Goal: Task Accomplishment & Management: Manage account settings

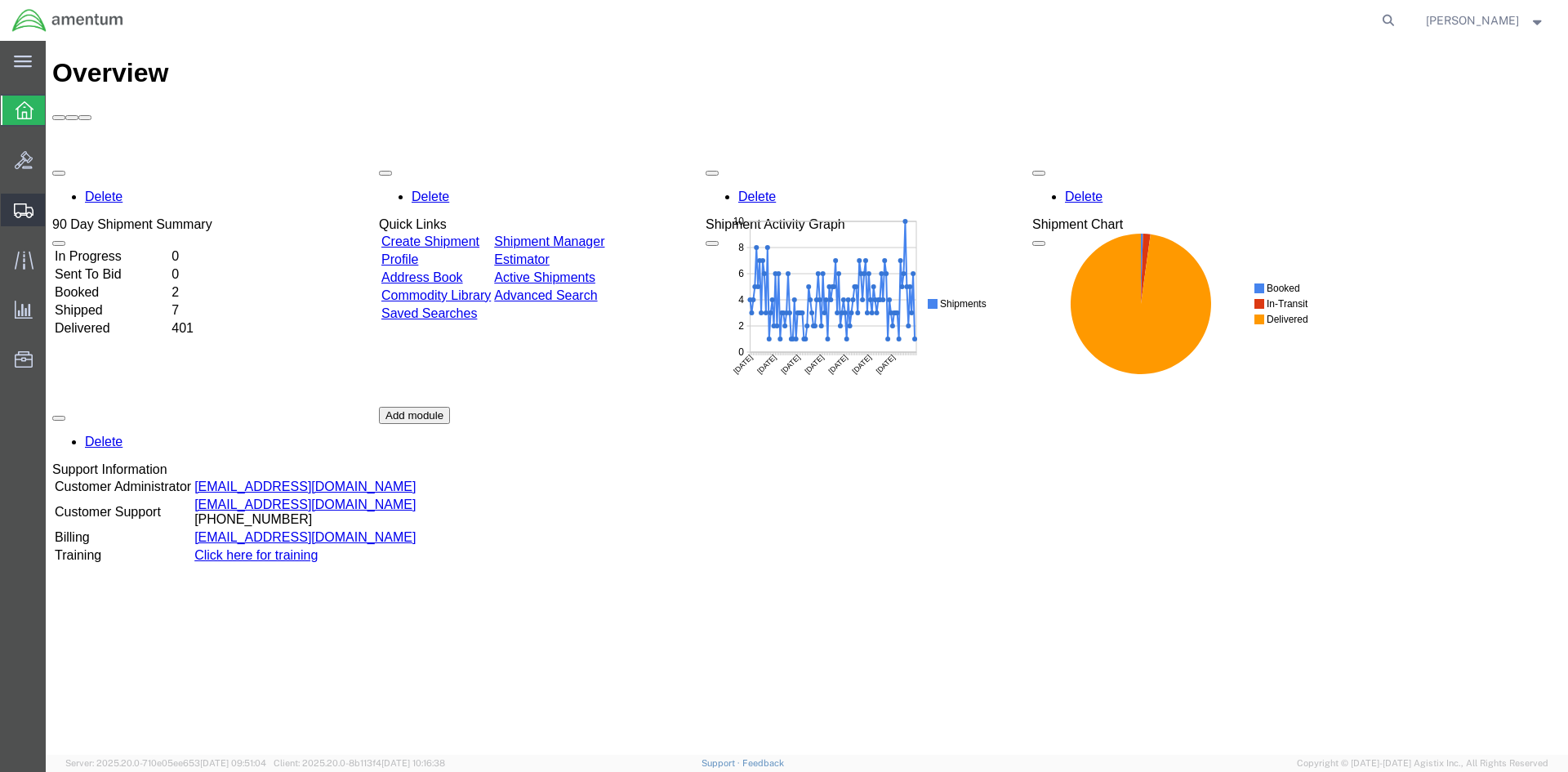
click at [0, 0] on span "Create Shipment" at bounding box center [0, 0] width 0 height 0
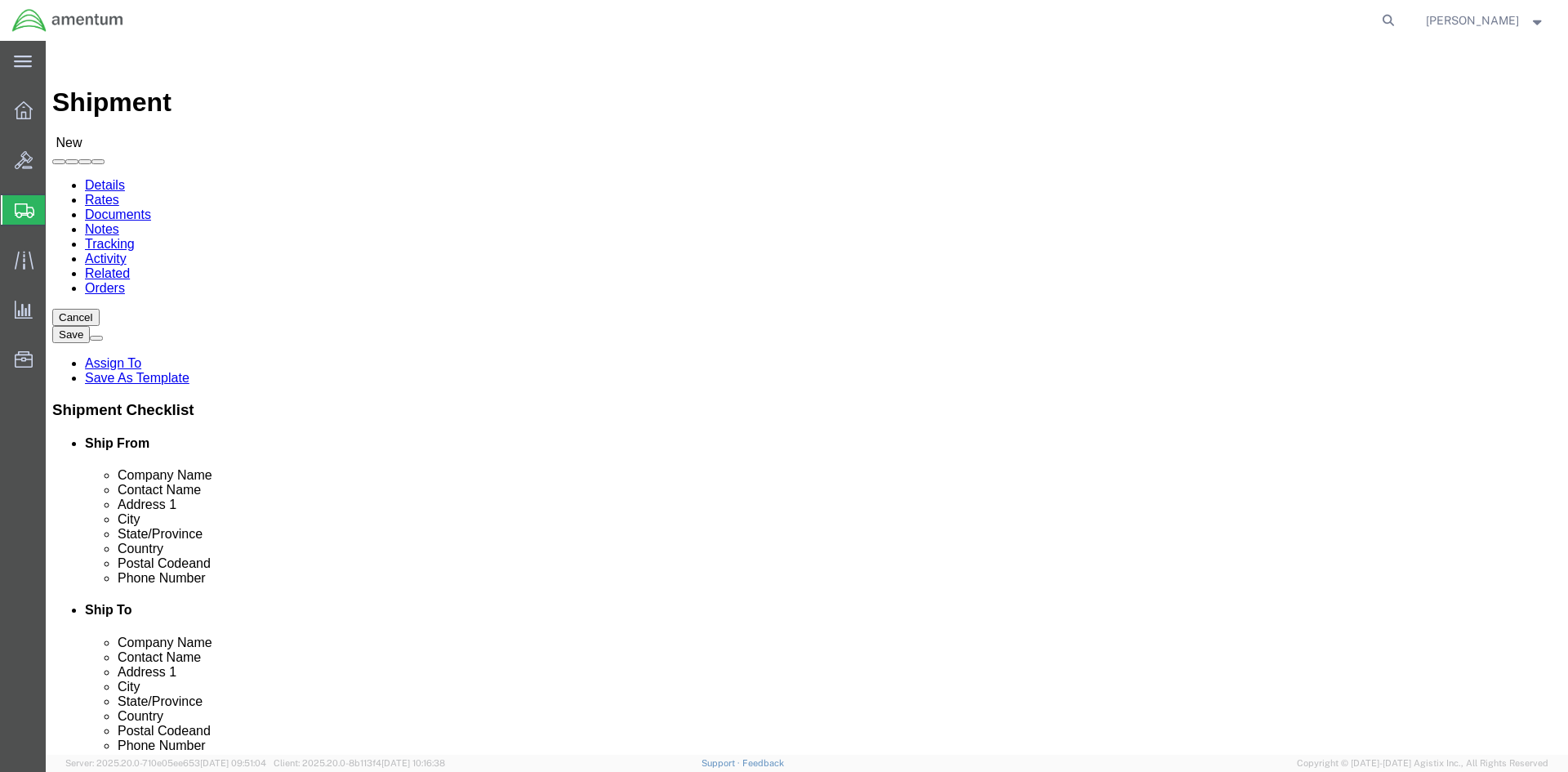
select select
select select "MYPROFILE"
select select "CA"
click input "text"
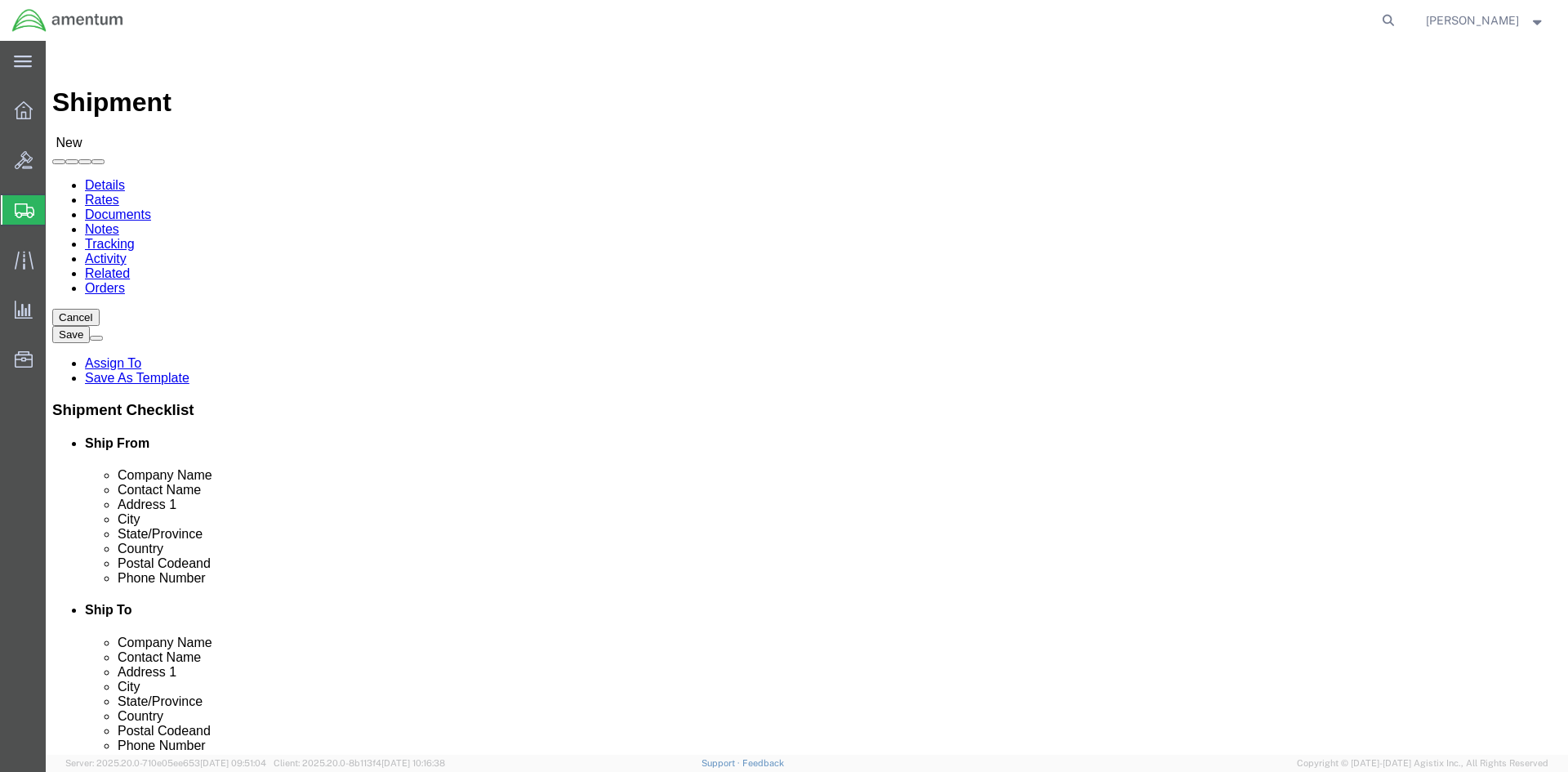
type input "c"
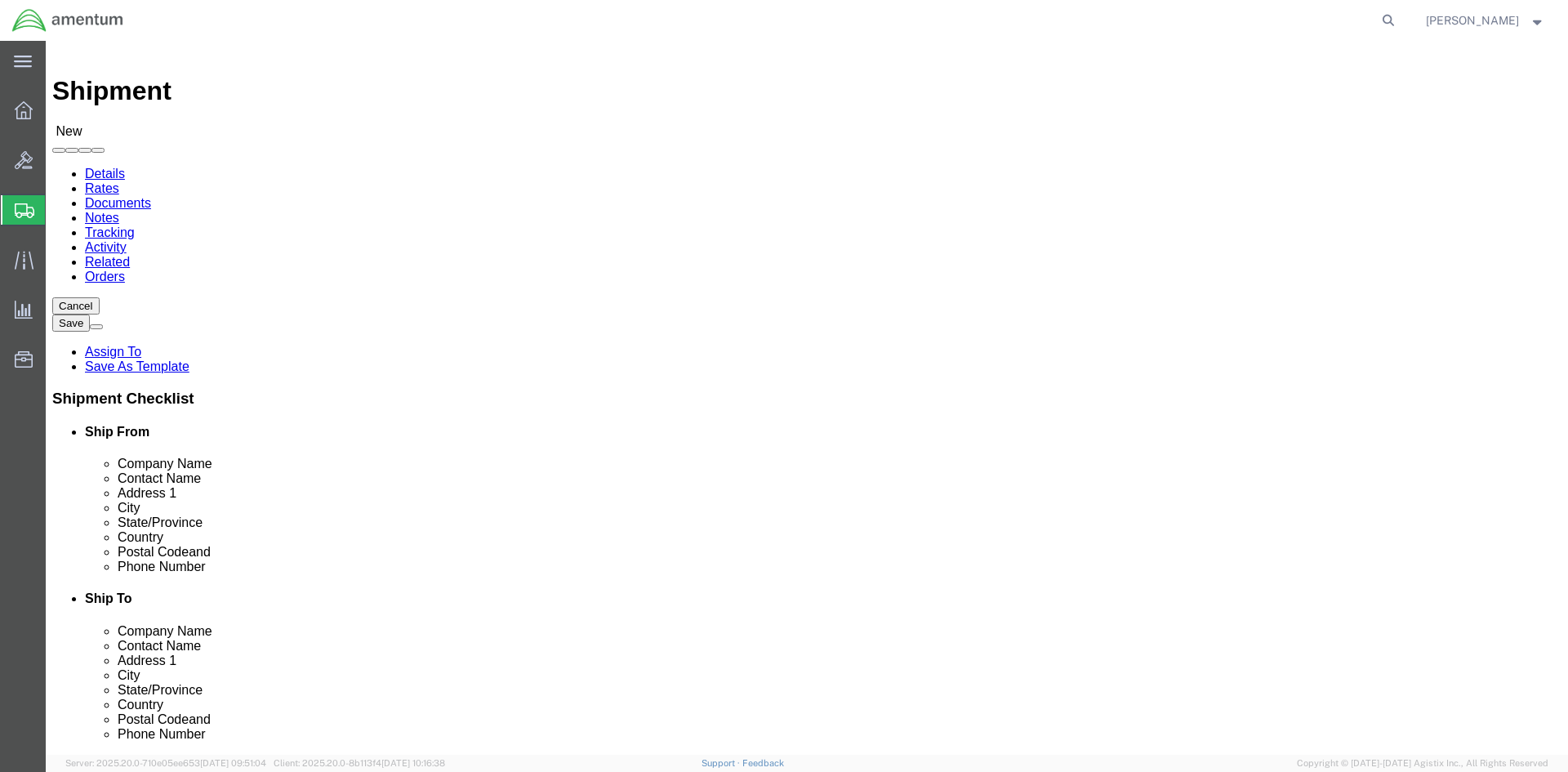
scroll to position [82, 0]
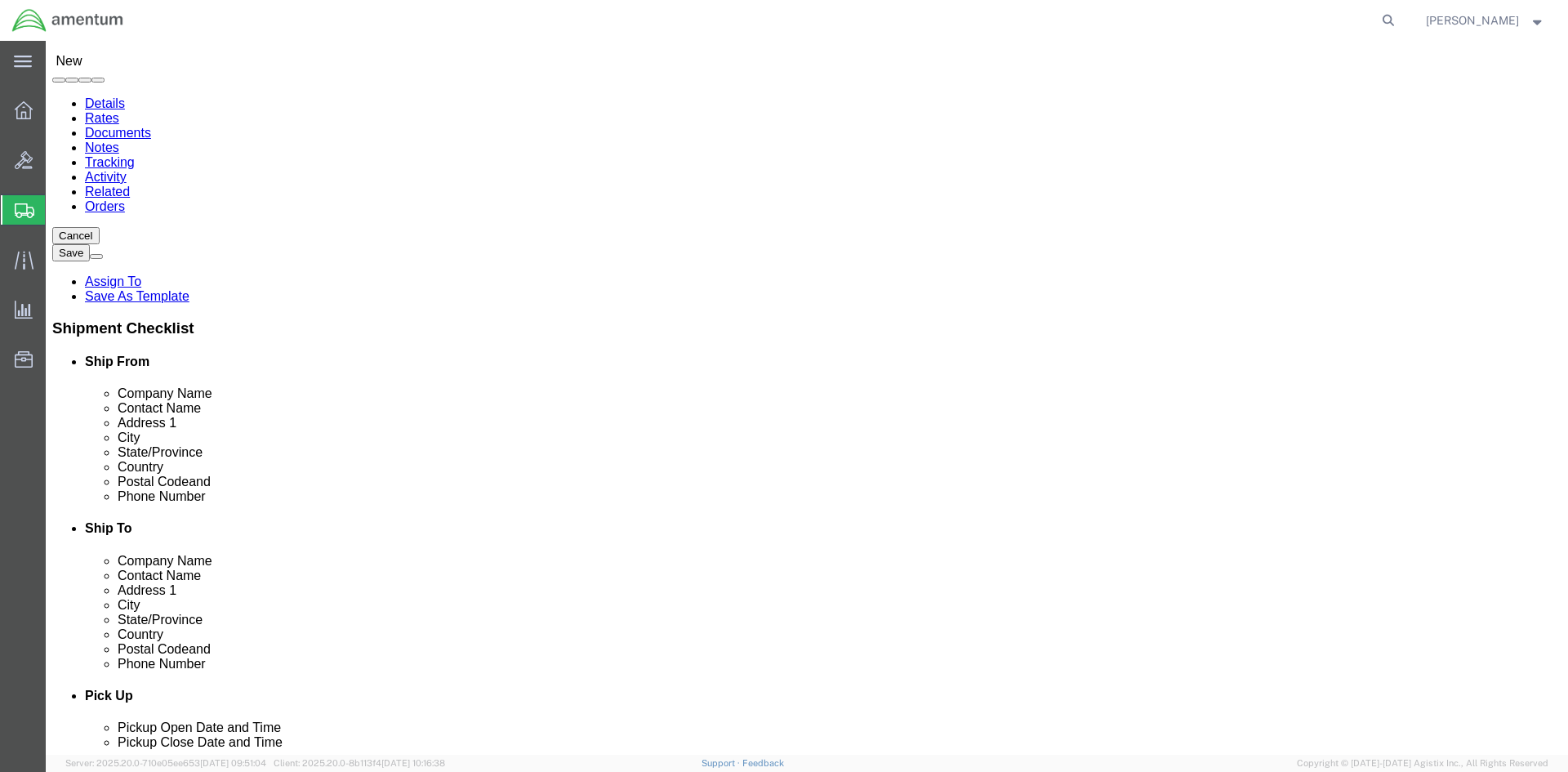
type input "cbp"
select select "49937"
select select "[GEOGRAPHIC_DATA]"
click input "text"
type input "v"
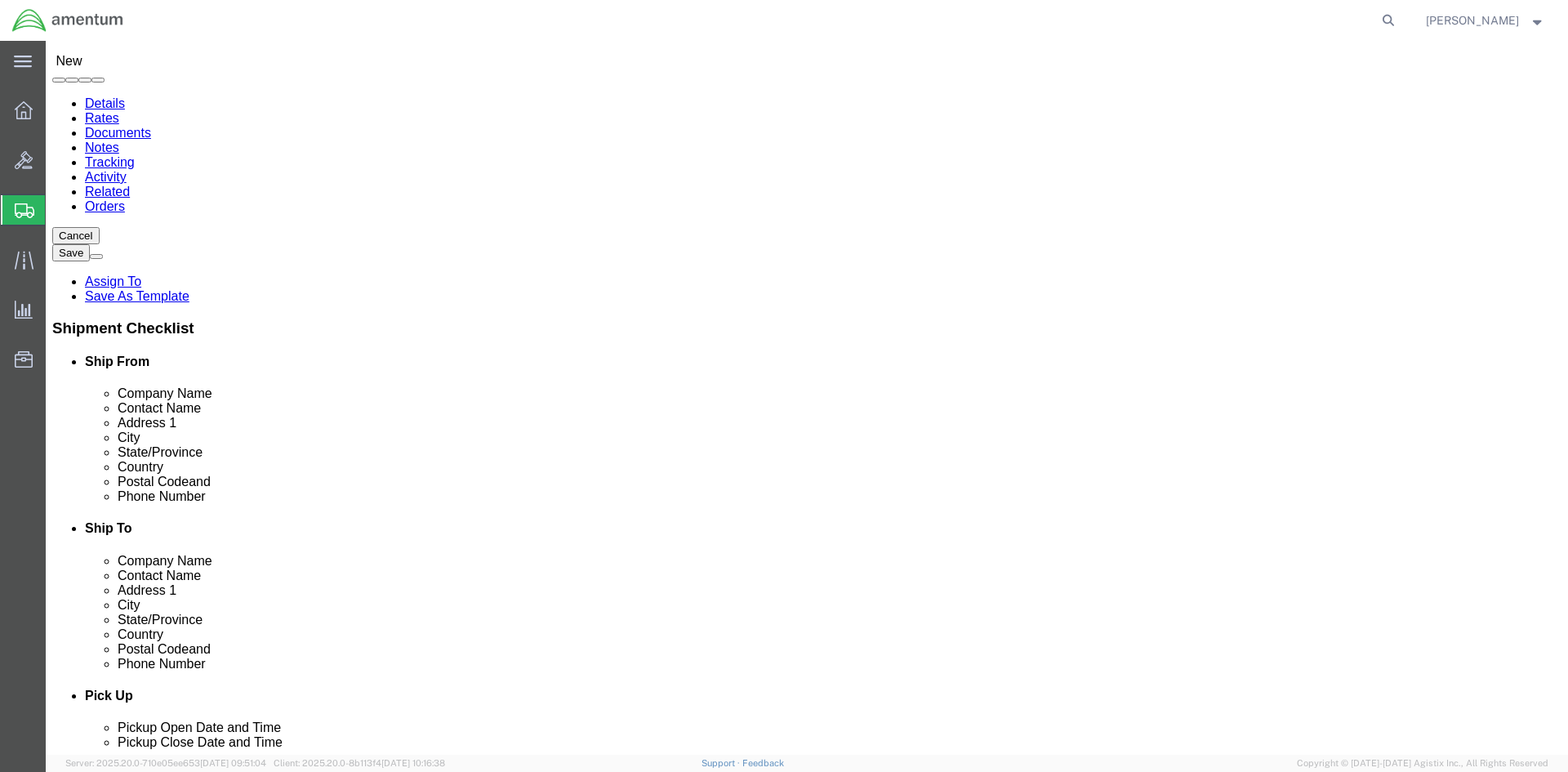
type input "[PERSON_NAME]"
click p "- Amentum Services, Inc. - ([PERSON_NAME][GEOGRAPHIC_DATA], [GEOGRAPHIC_DATA]"
select select
select select "[GEOGRAPHIC_DATA]"
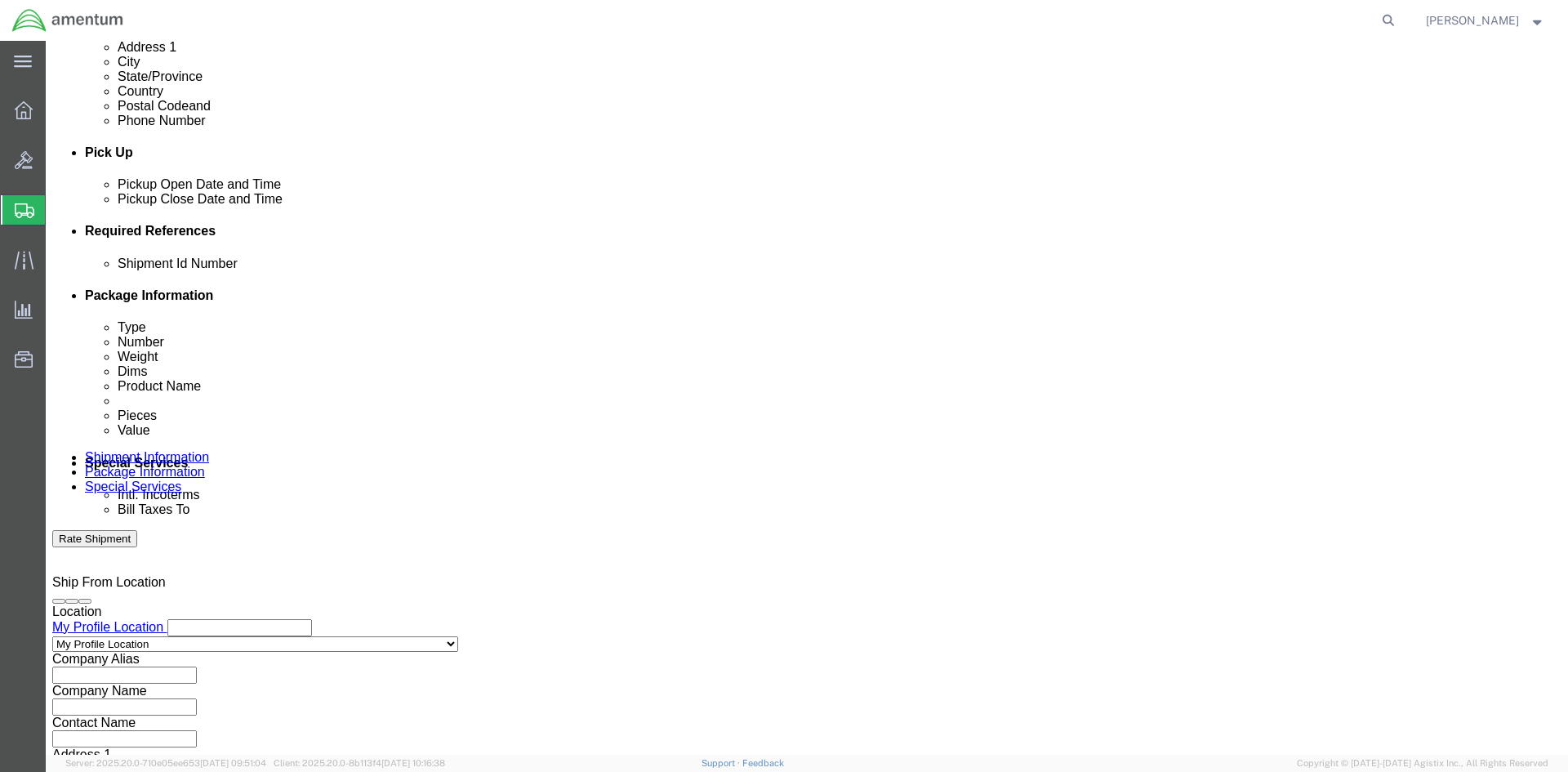
scroll to position [689, 0]
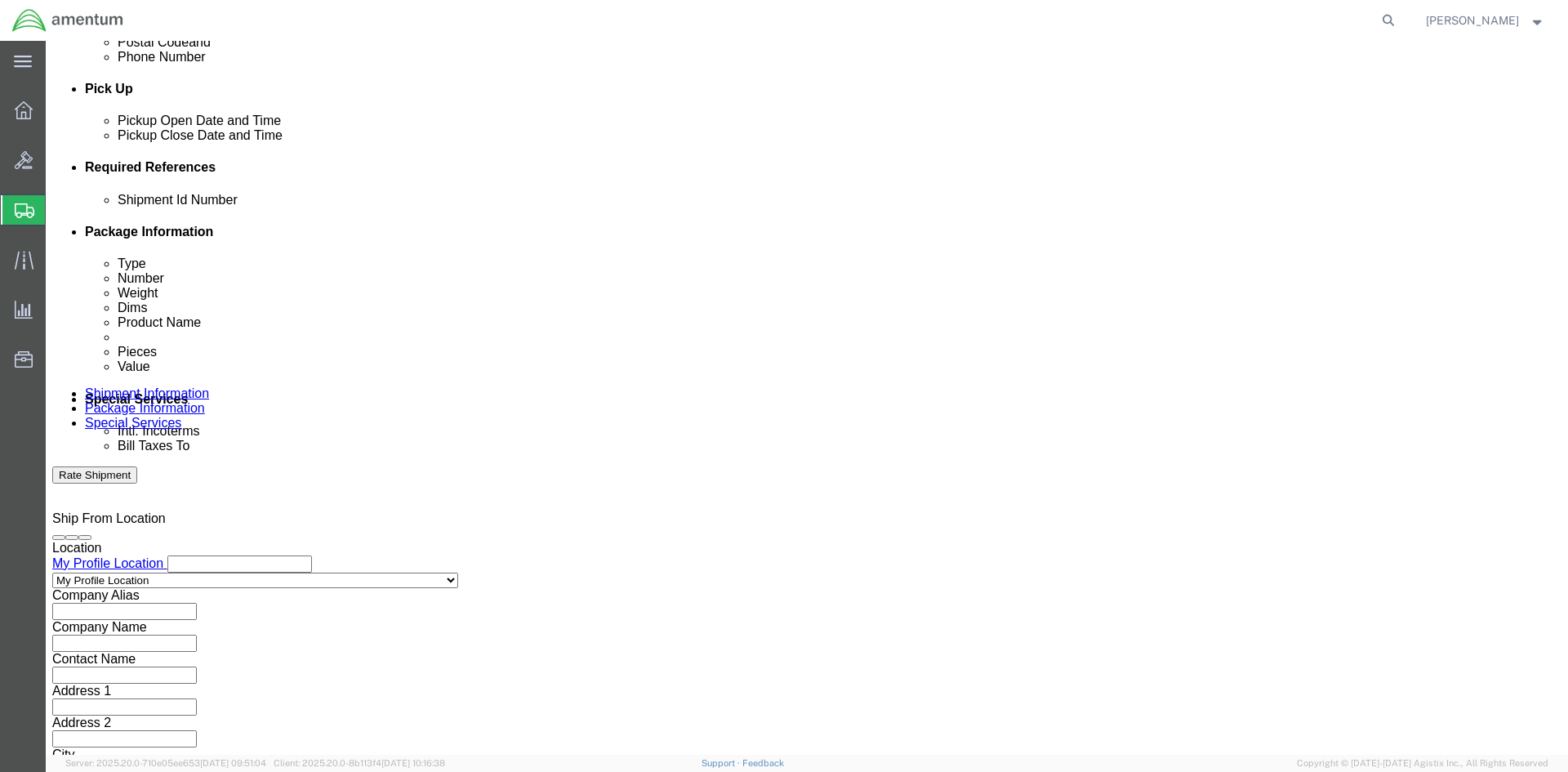
type input "[PERSON_NAME]"
click input "text"
type input "BATCH 503-007387/ MAG SEAL"
click button "Add reference"
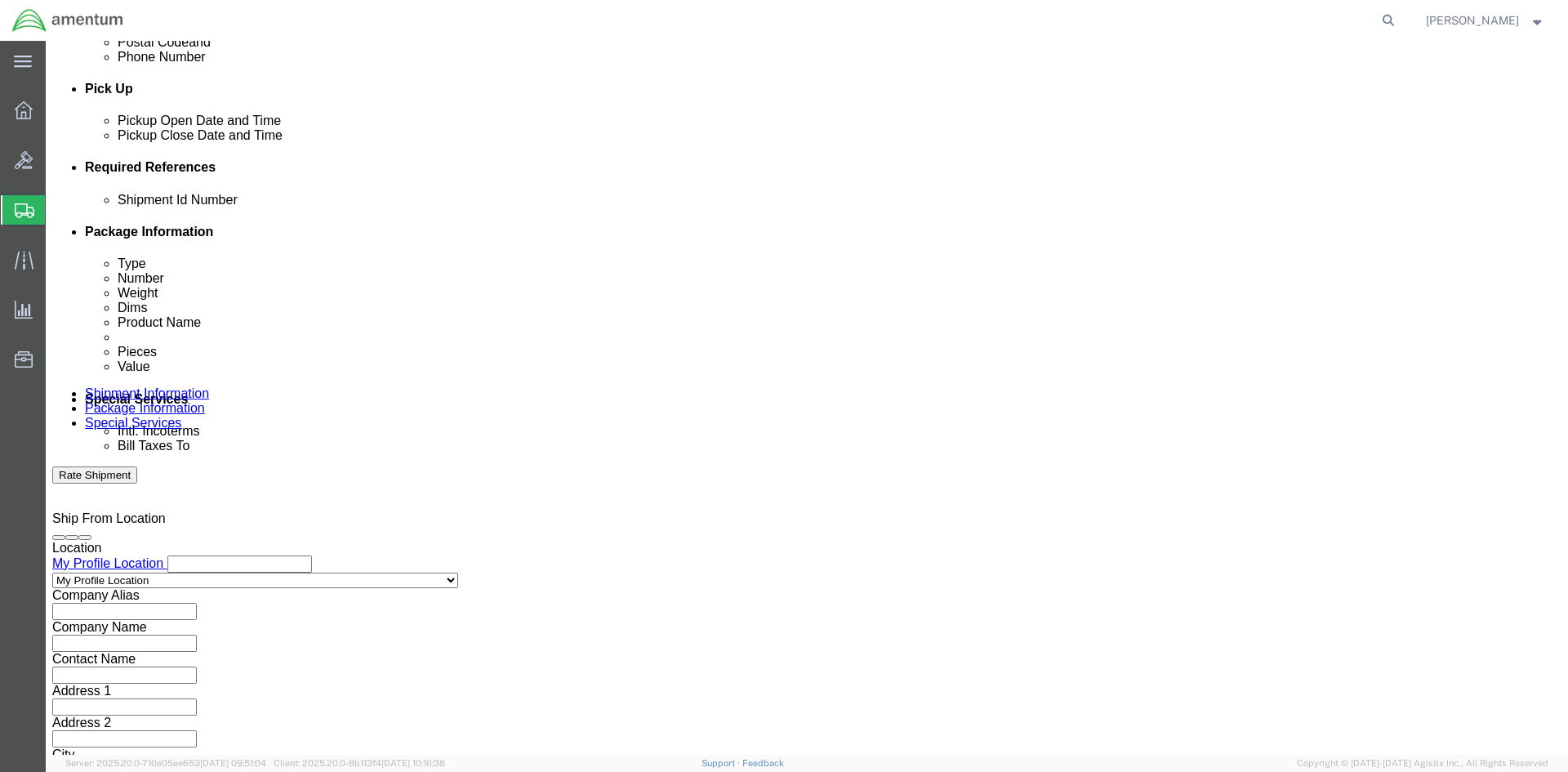
scroll to position [0, 0]
click div "Select Account Type Activity ID Airline Appointment Number ASN Batch Request # …"
click select "Select Account Type Activity ID Airline Appointment Number ASN Batch Request # …"
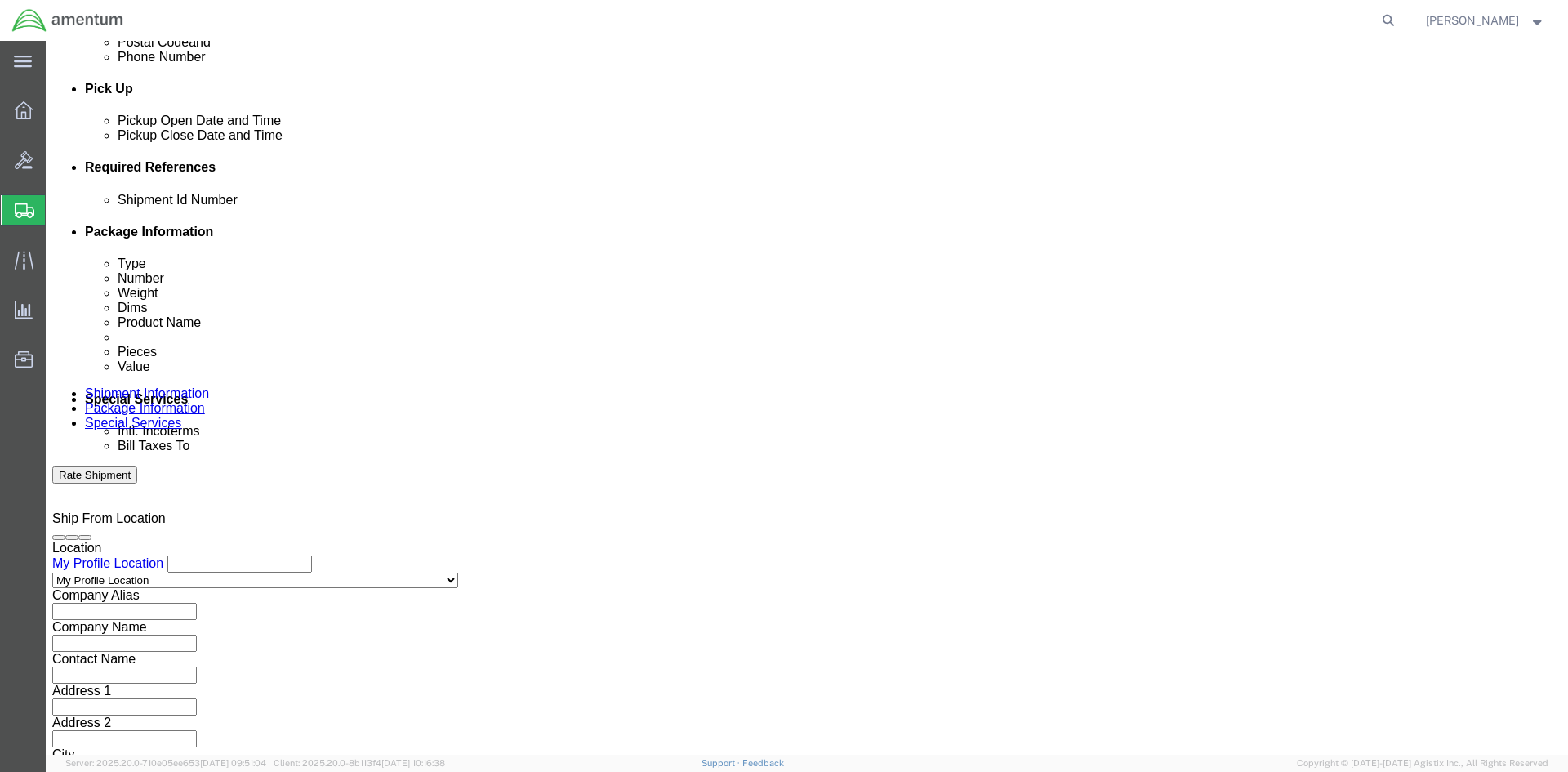
select select "DEPT"
click select "Select Account Type Activity ID Airline Appointment Number ASN Batch Request # …"
click input "text"
type input "CBP"
click div "Add reference"
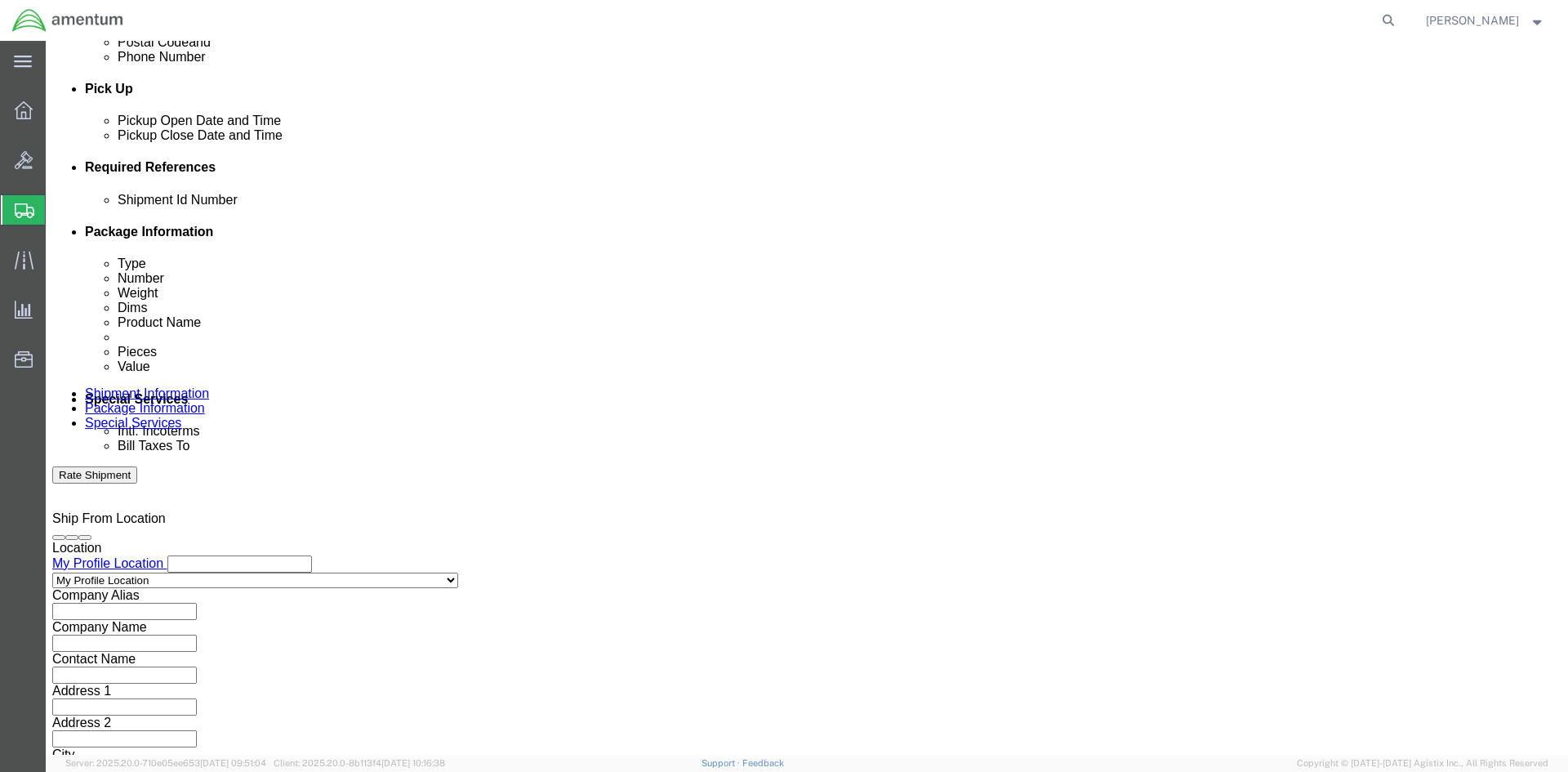
click div "References Add reference"
click button "Add reference"
click select "Select Account Type Activity ID Airline Appointment Number ASN Batch Request # …"
select select "PROJNUM"
click select "Select Account Type Activity ID Airline Appointment Number ASN Batch Request # …"
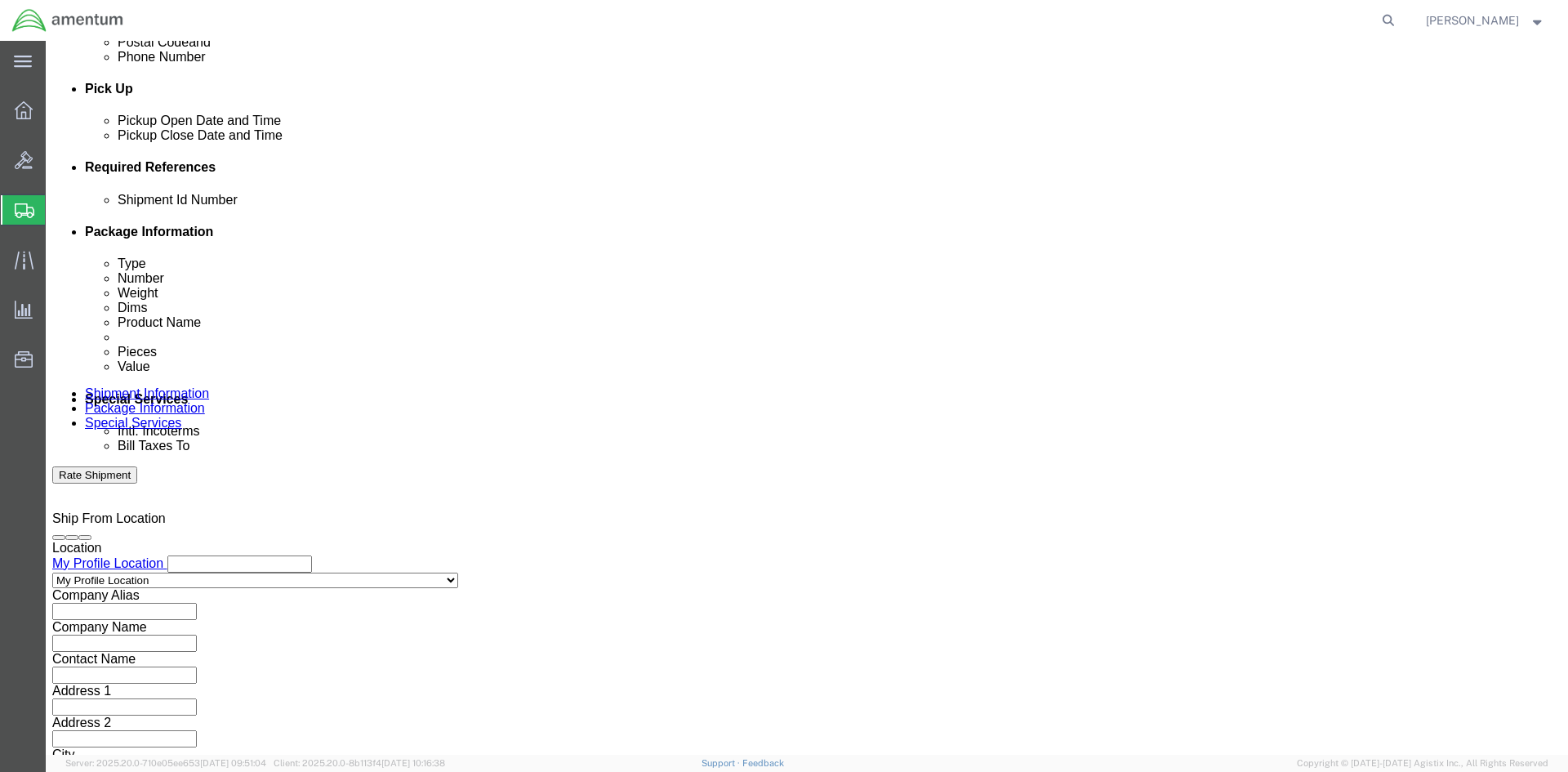
click input "text"
type input "6118.04.03.2655.000.SDC.0000"
click button "Continue"
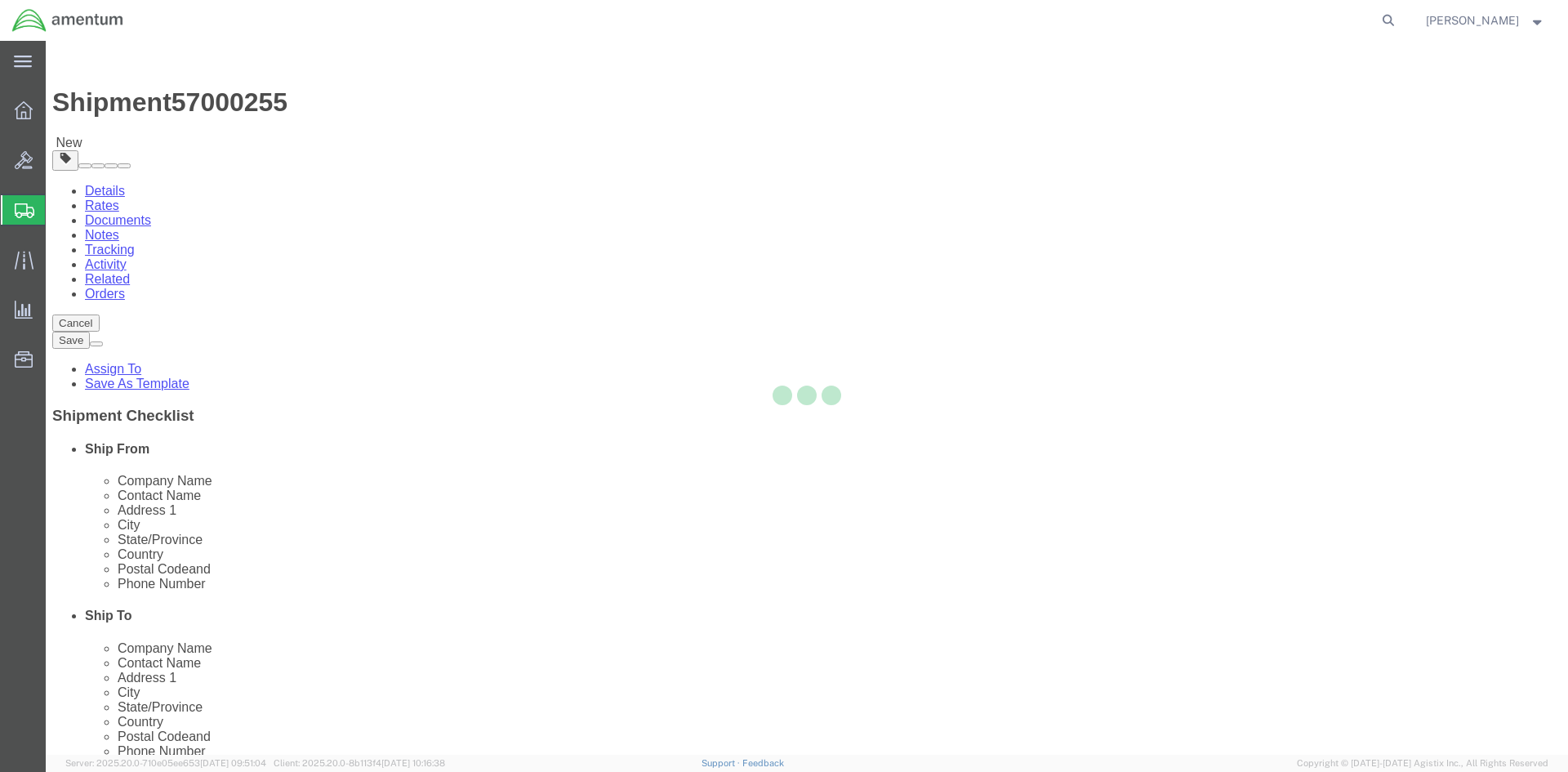
select select "CBOX"
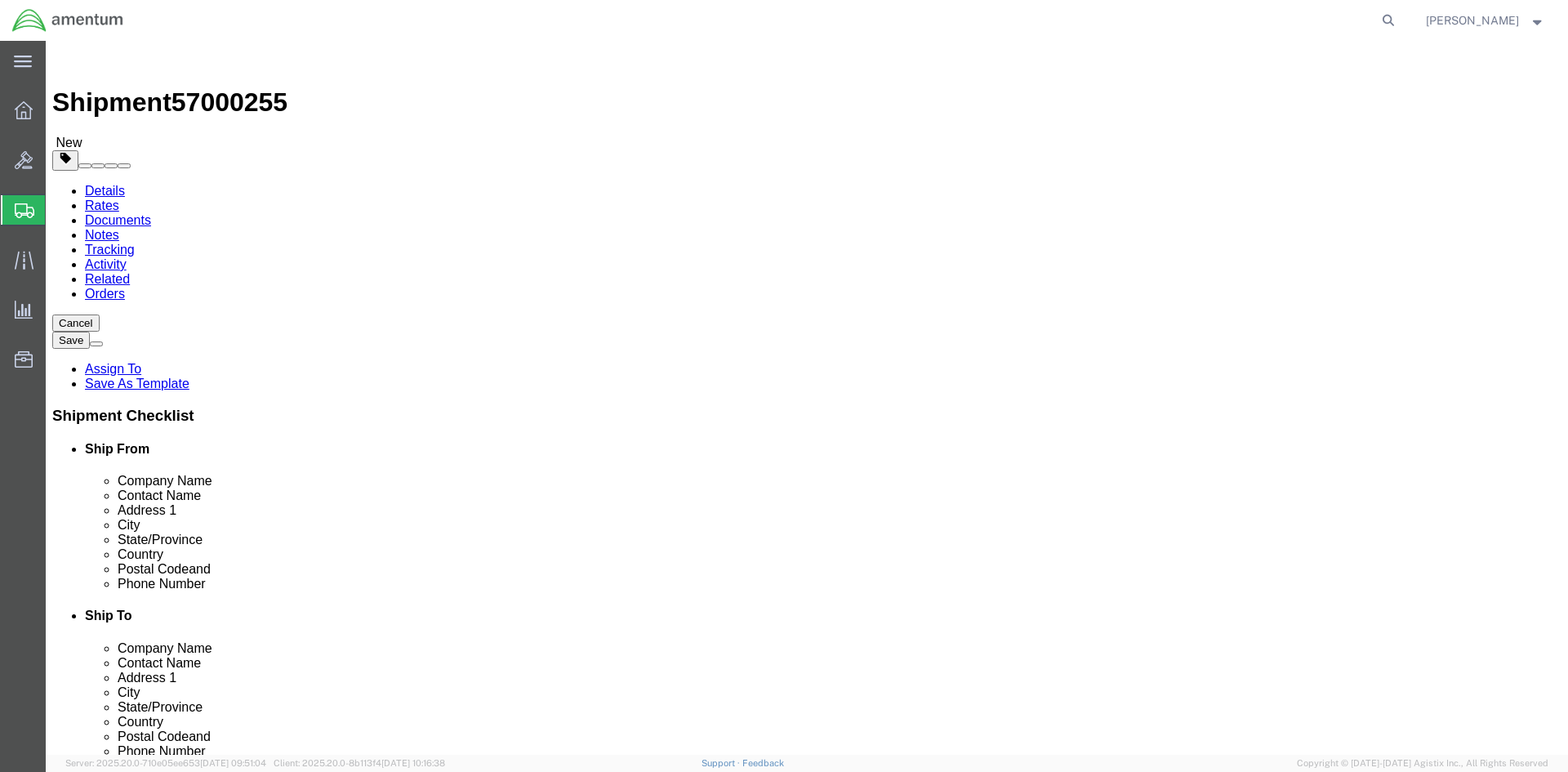
click input "text"
type input "12"
type input "7"
type input "5"
type input "1"
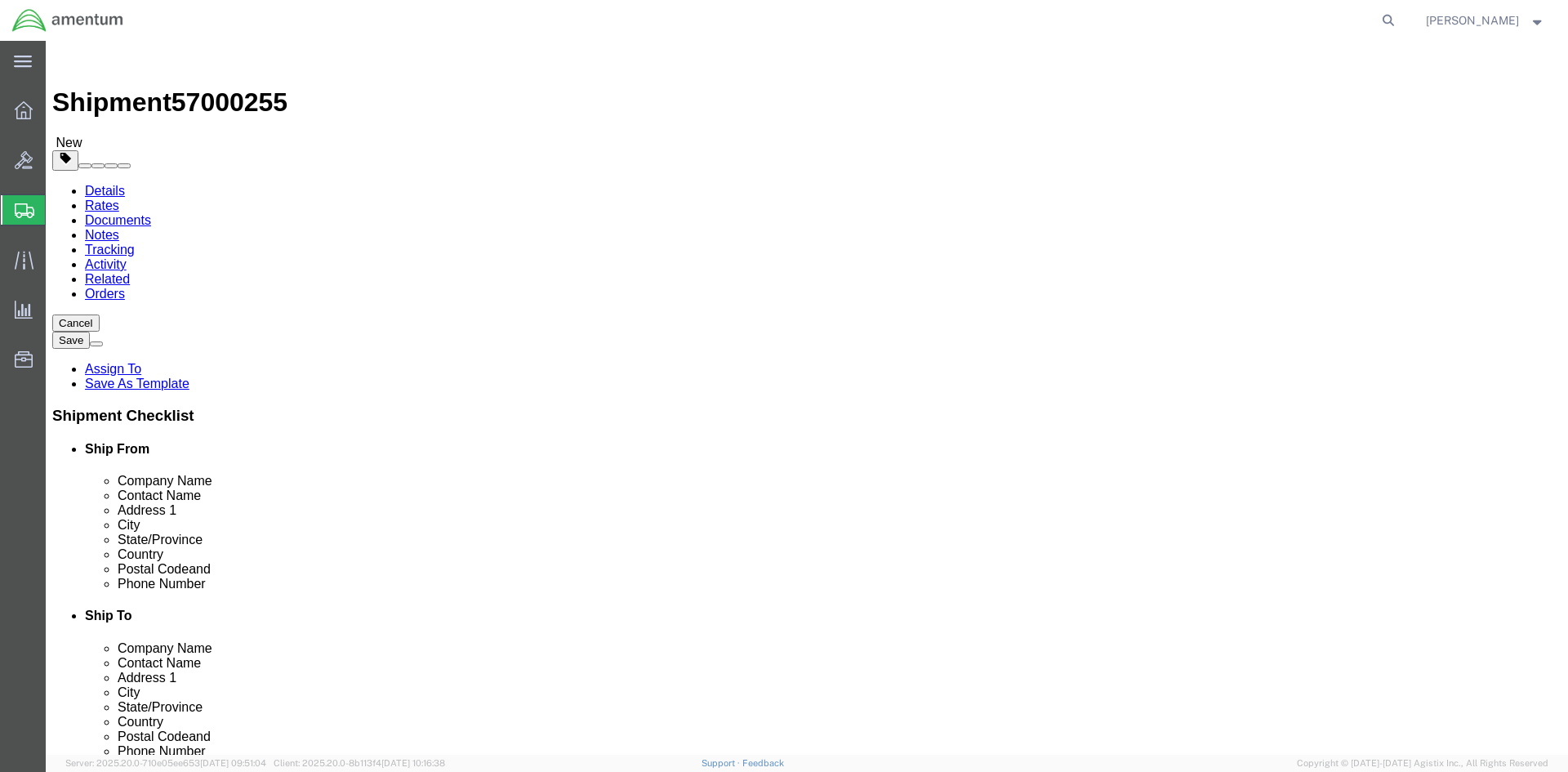
click link "Add Content"
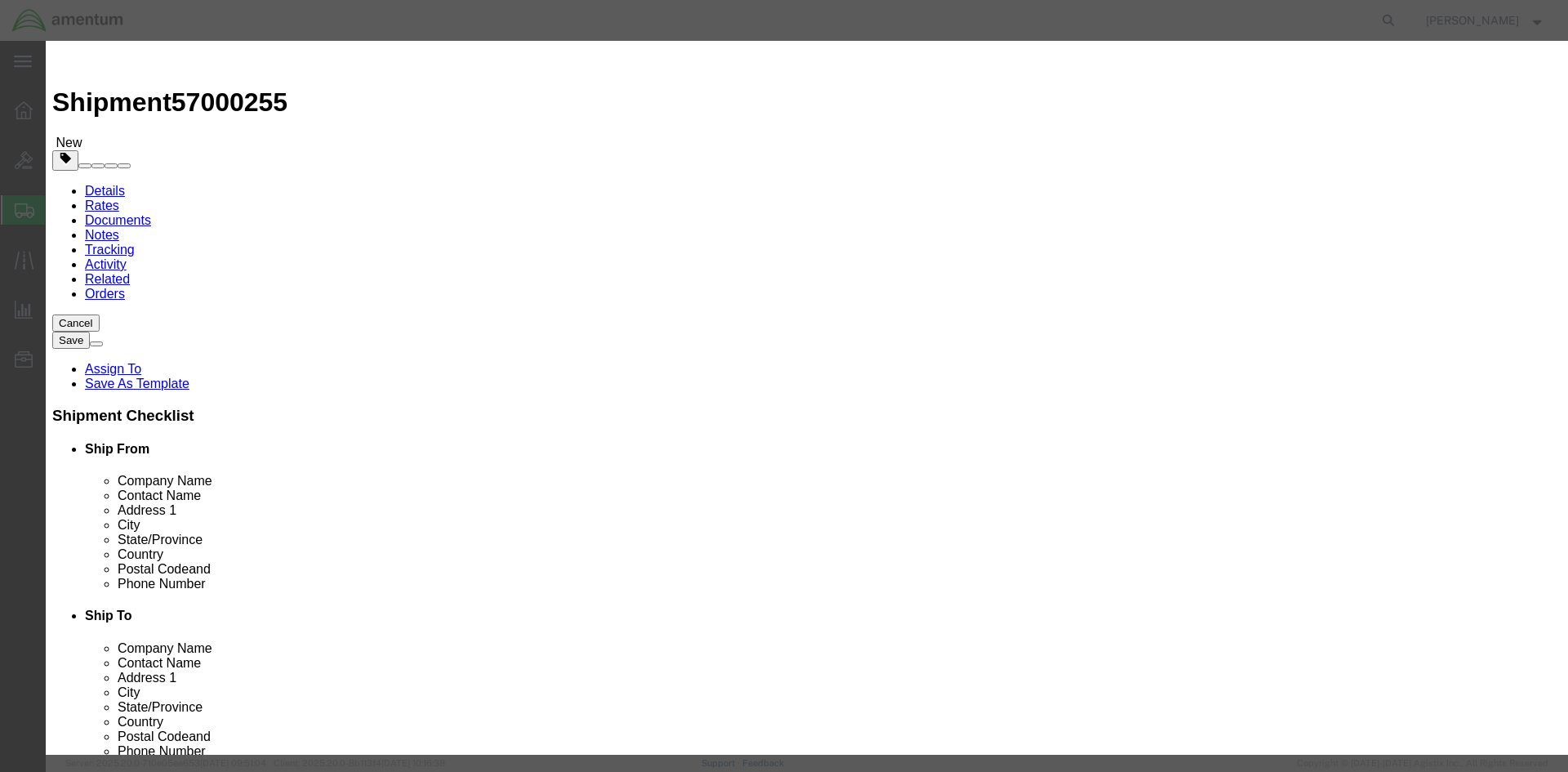
click input "text"
type input "MAG SEAL"
click input "0"
type input "1"
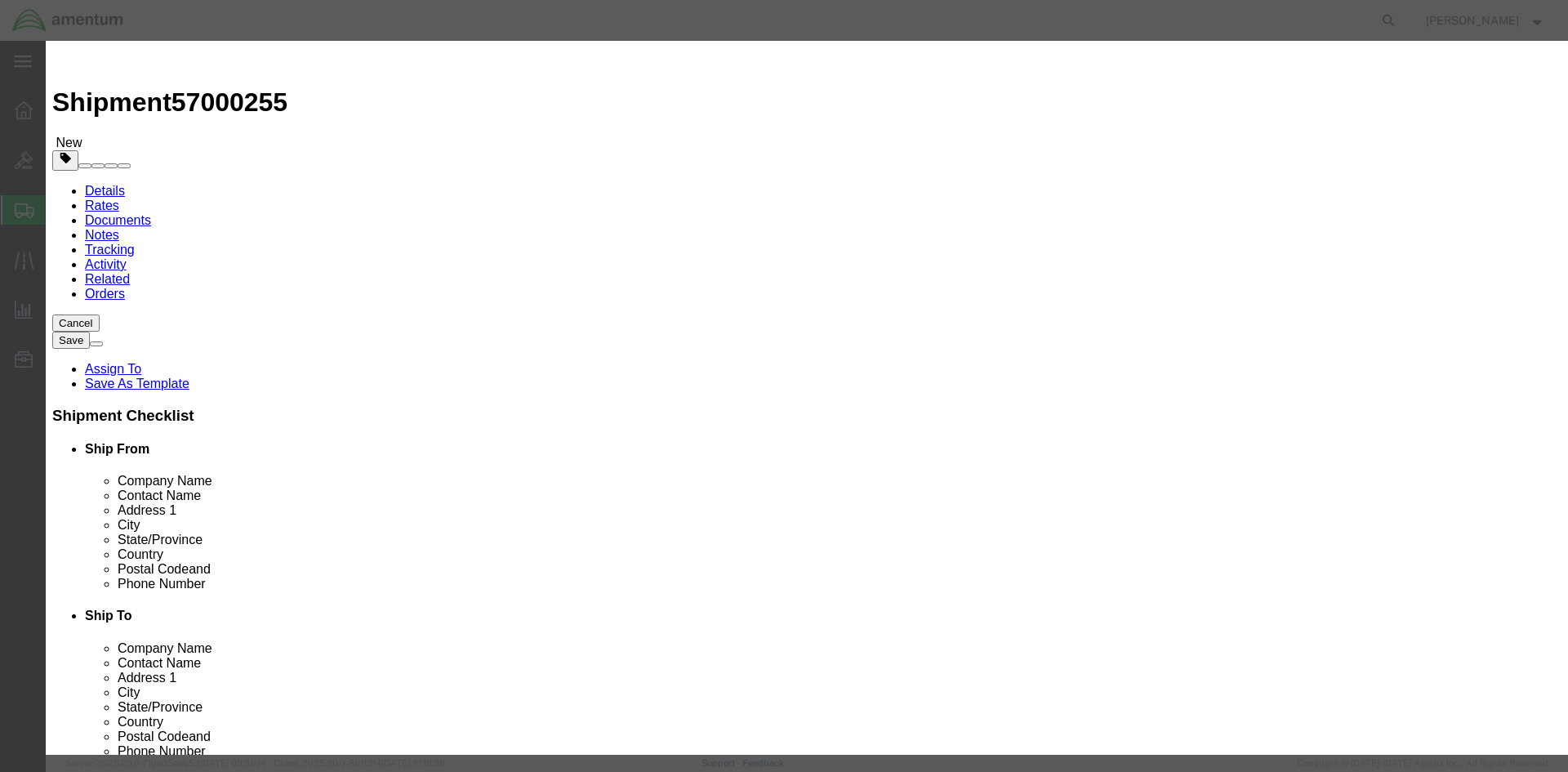
type input "250.00"
select select "USD"
click button "Close"
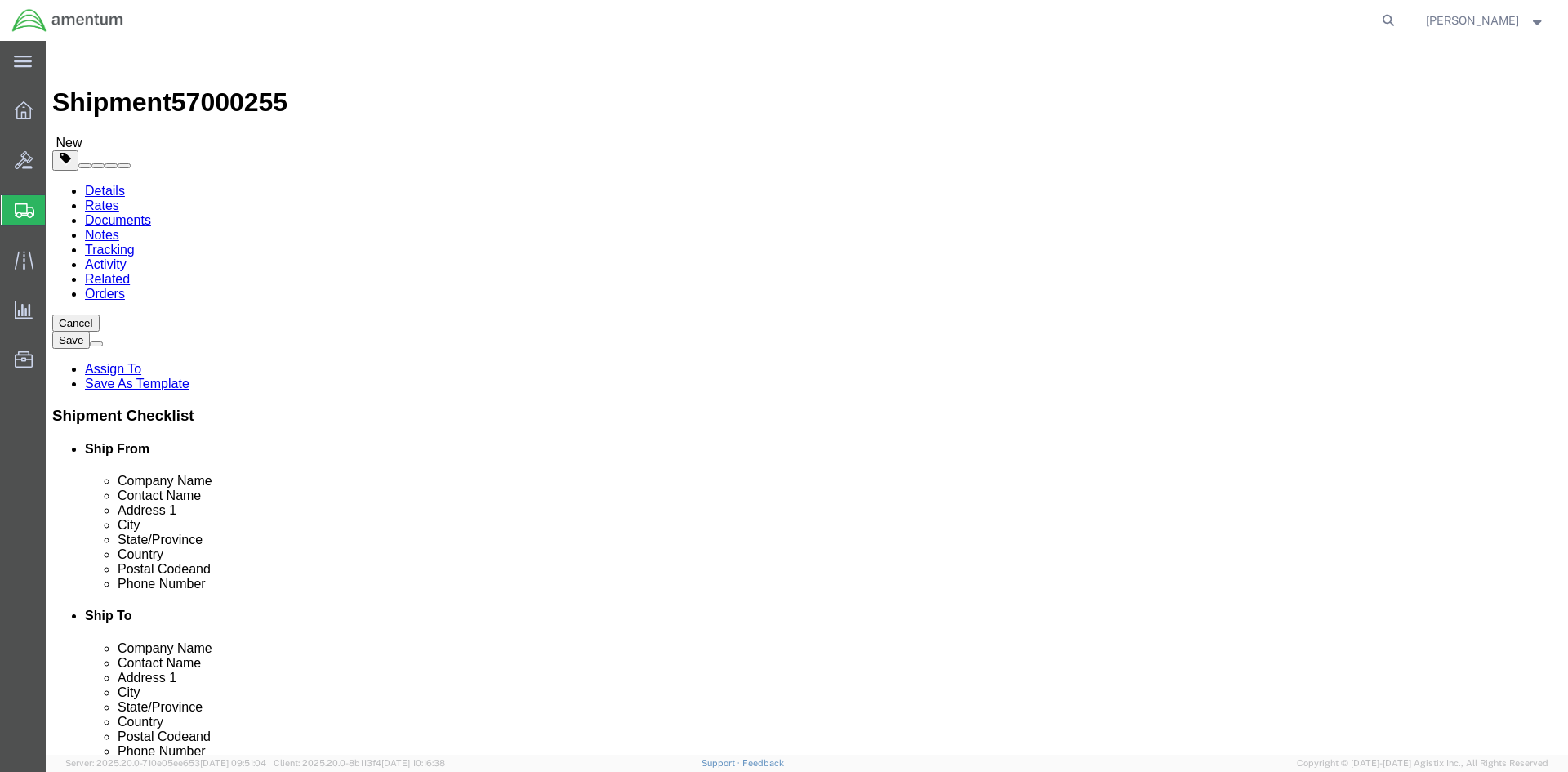
click link "Add Content"
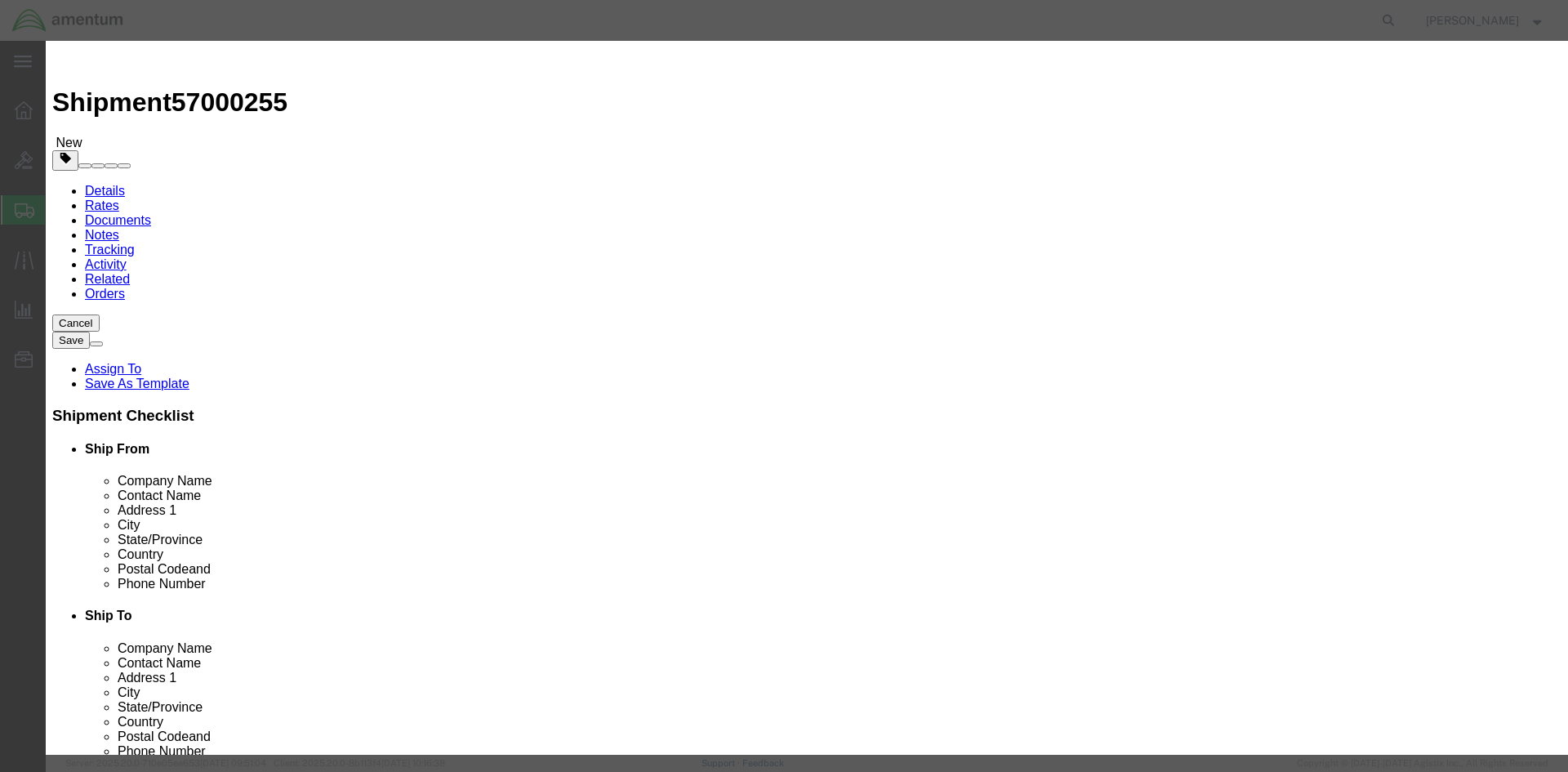
click input "text"
type input "MAG SEAL"
type input "1"
type input "250.00"
select select "USD"
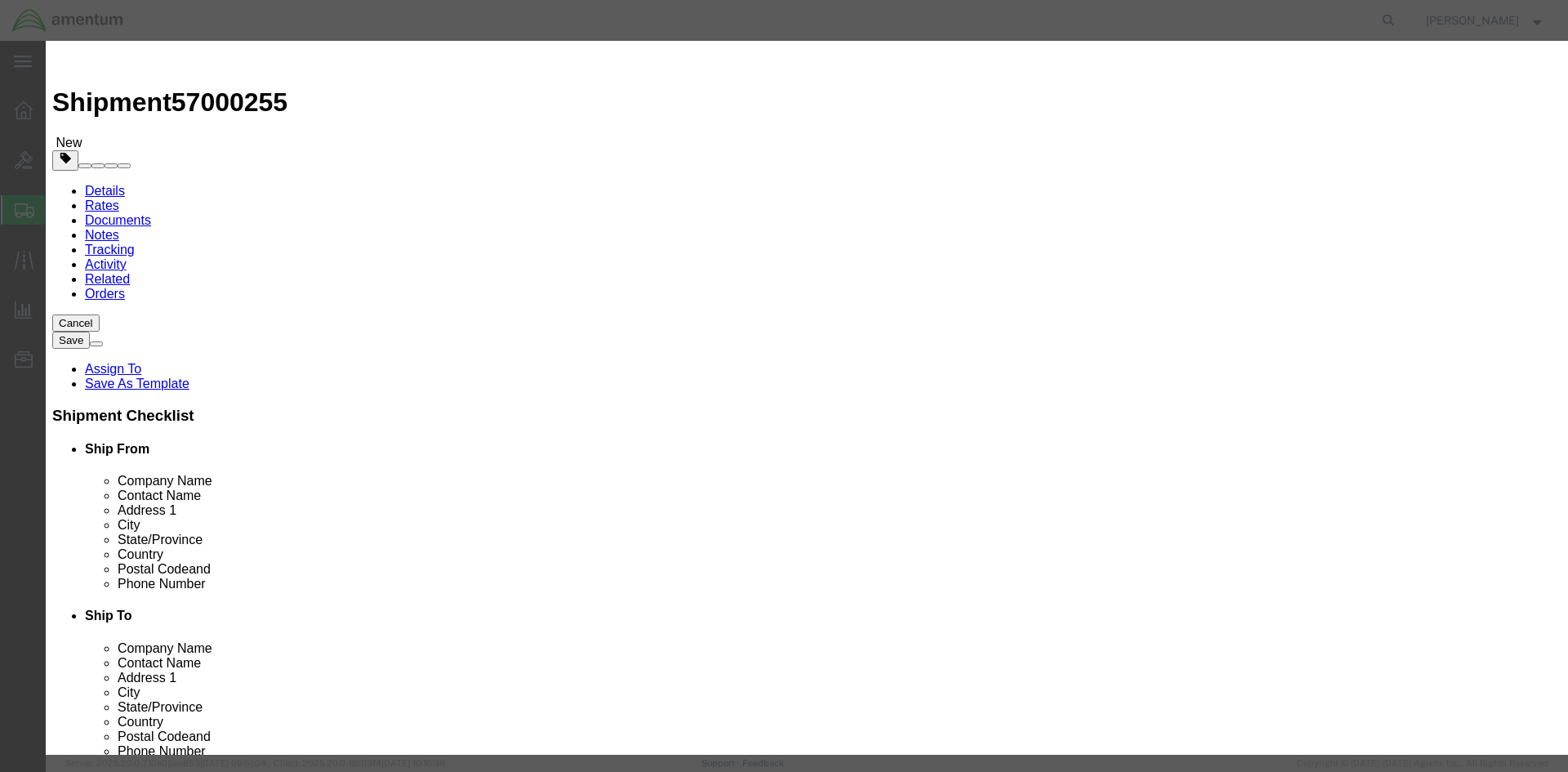
click button "Save & Close"
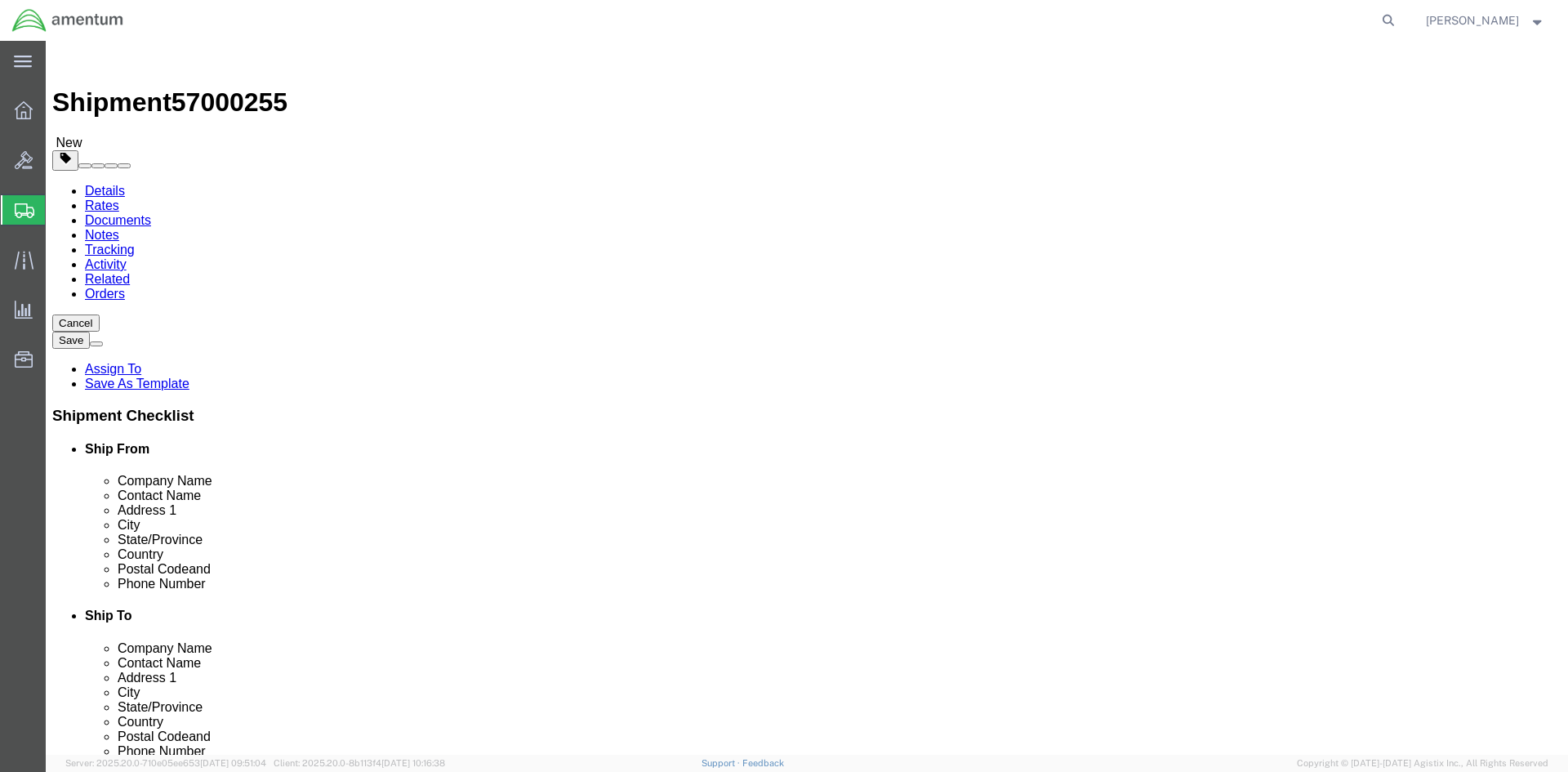
click button "Continue"
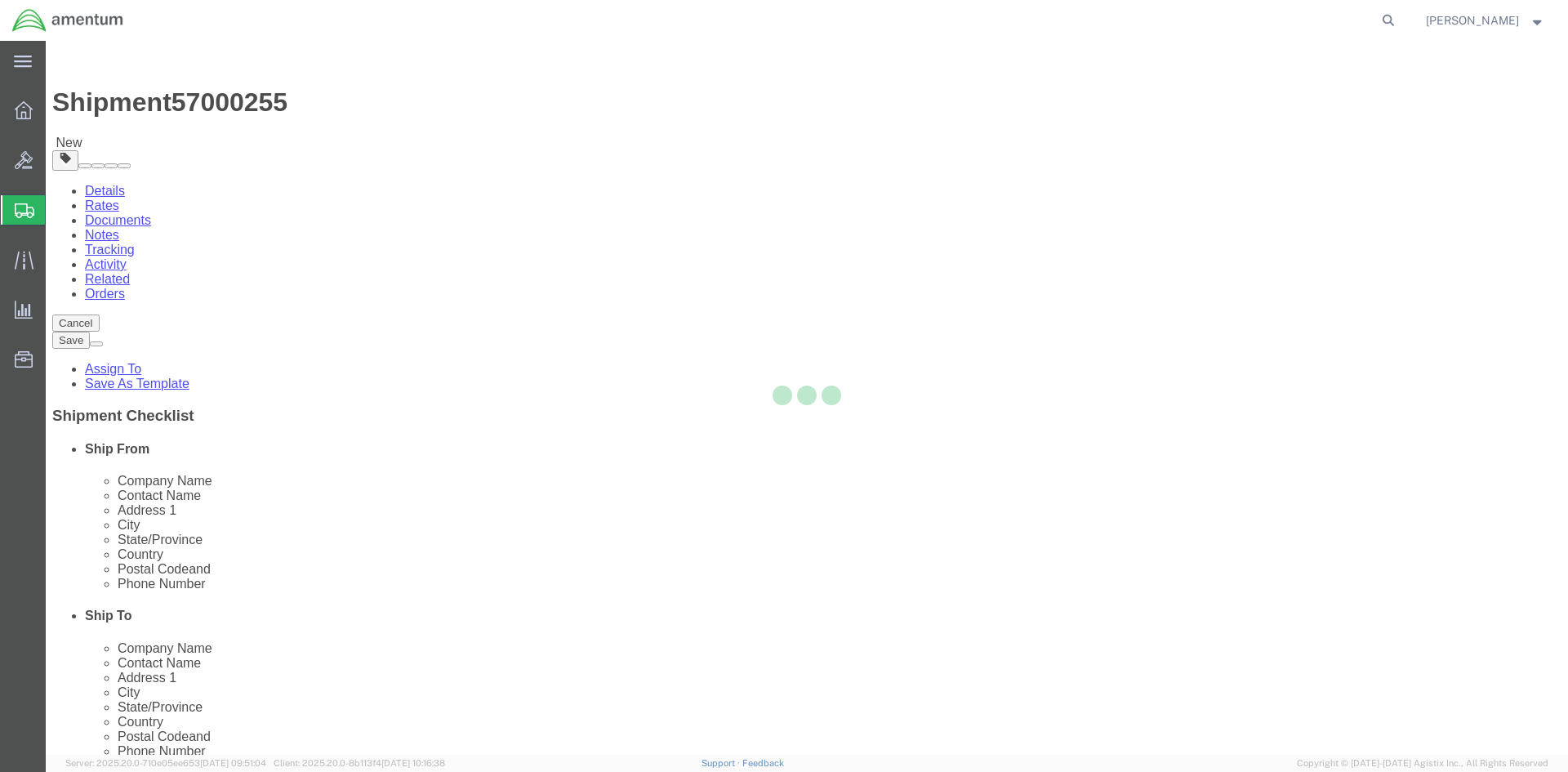
select select
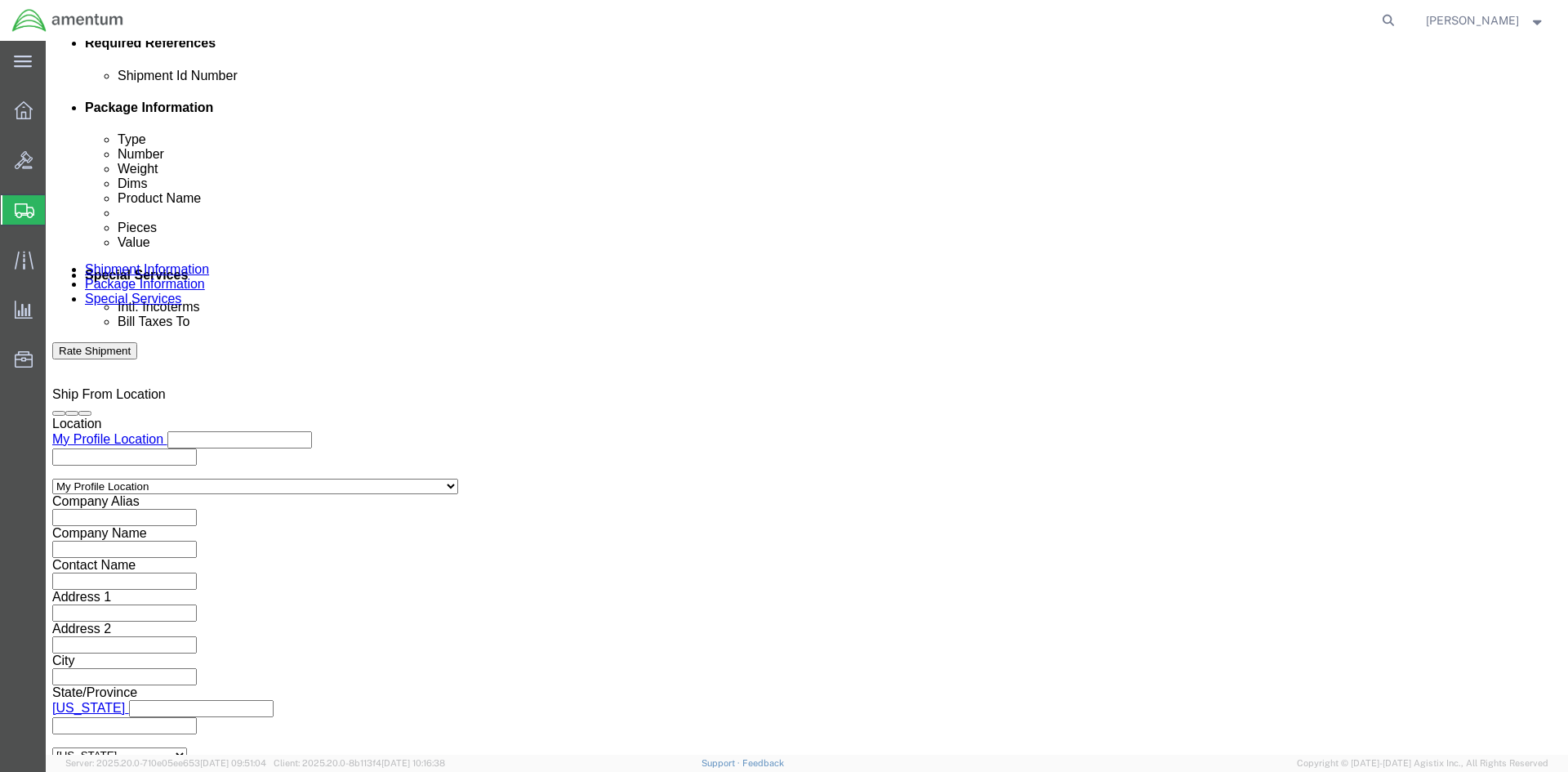
scroll to position [1062, 0]
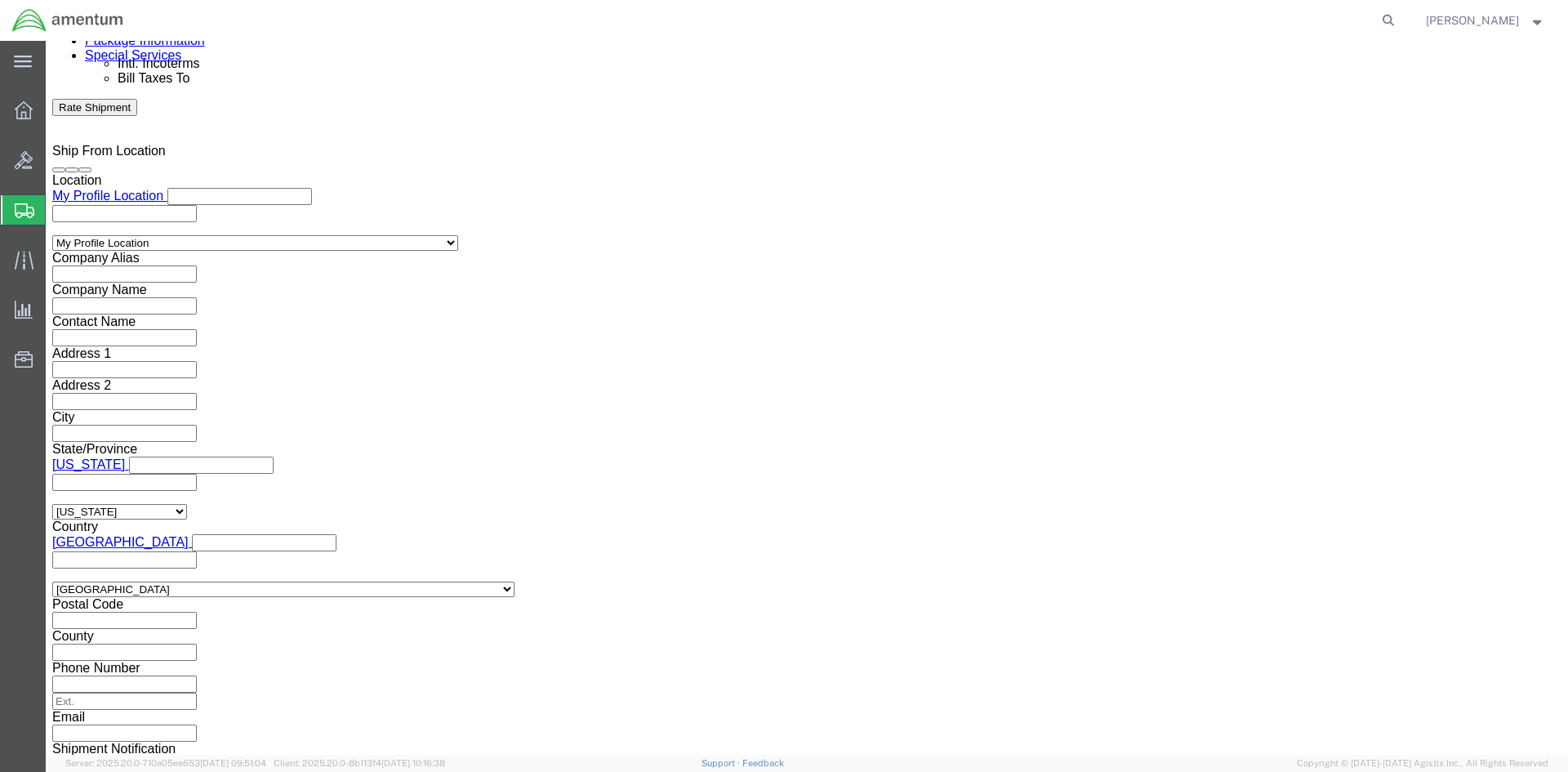
click input "text"
type input "[PERSON_NAME][EMAIL_ADDRESS][PERSON_NAME][DOMAIN_NAME]"
click input "Include shipping documents"
checkbox input "true"
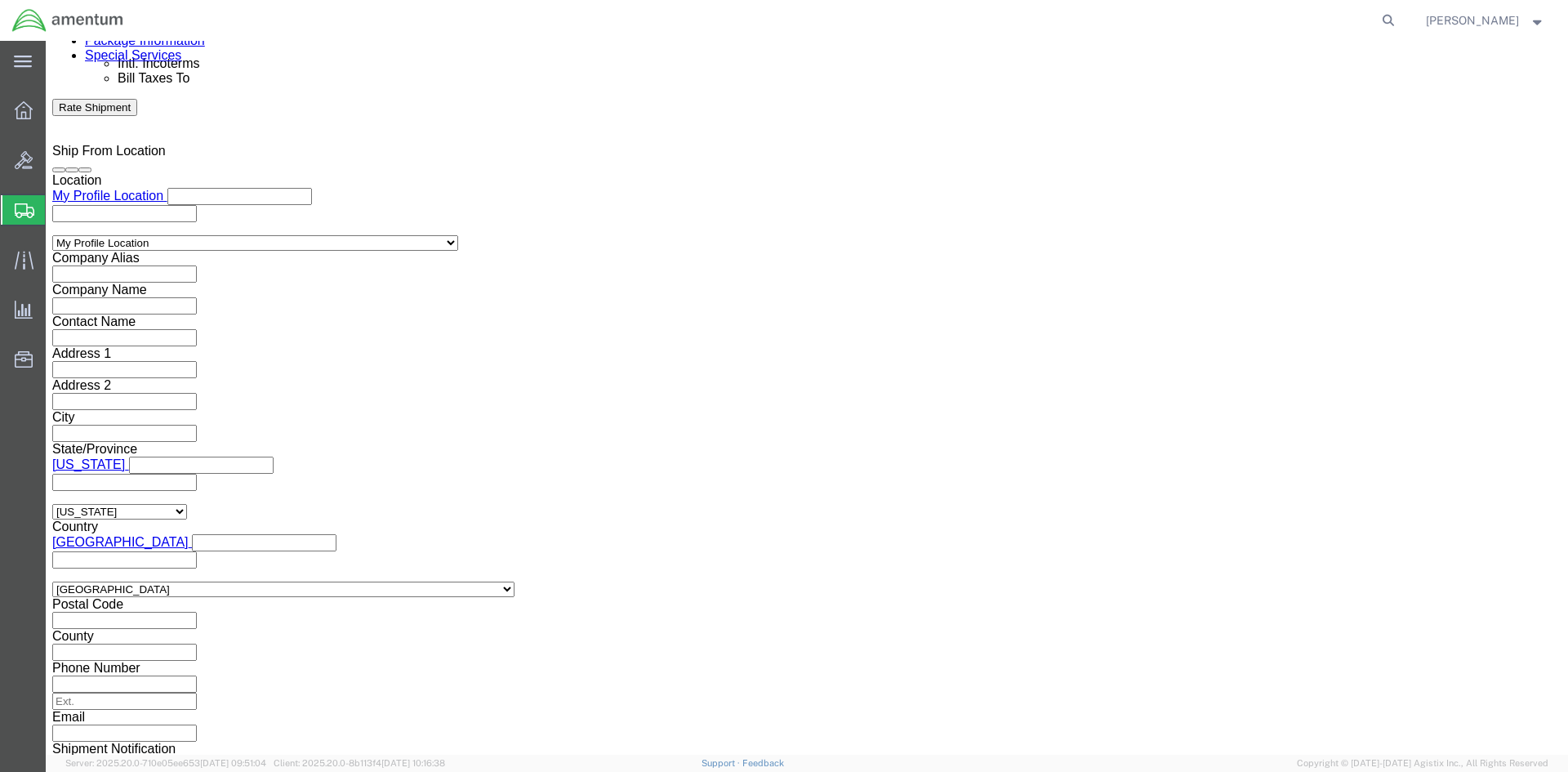
click button "Rate Shipment"
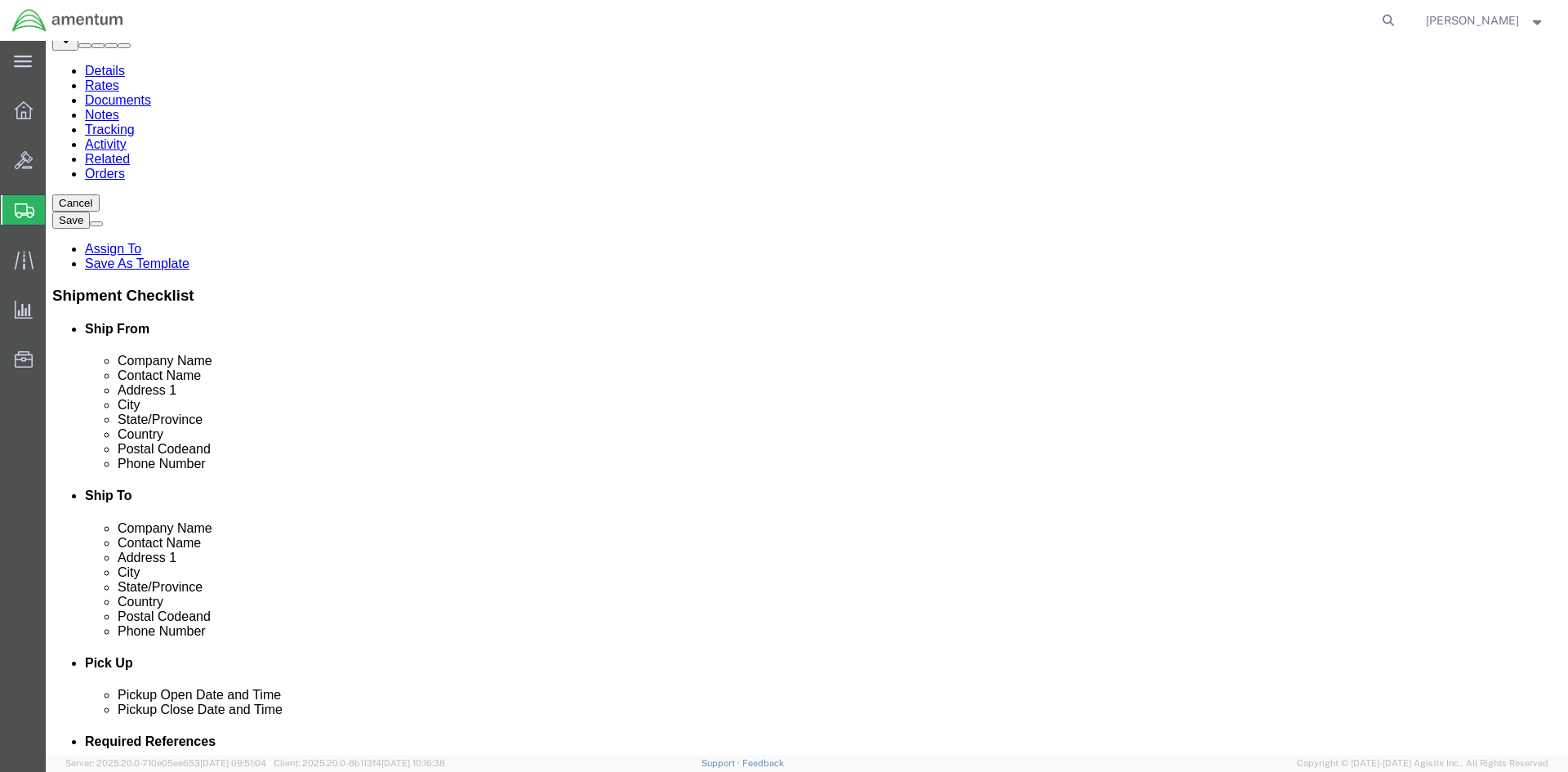
scroll to position [0, 0]
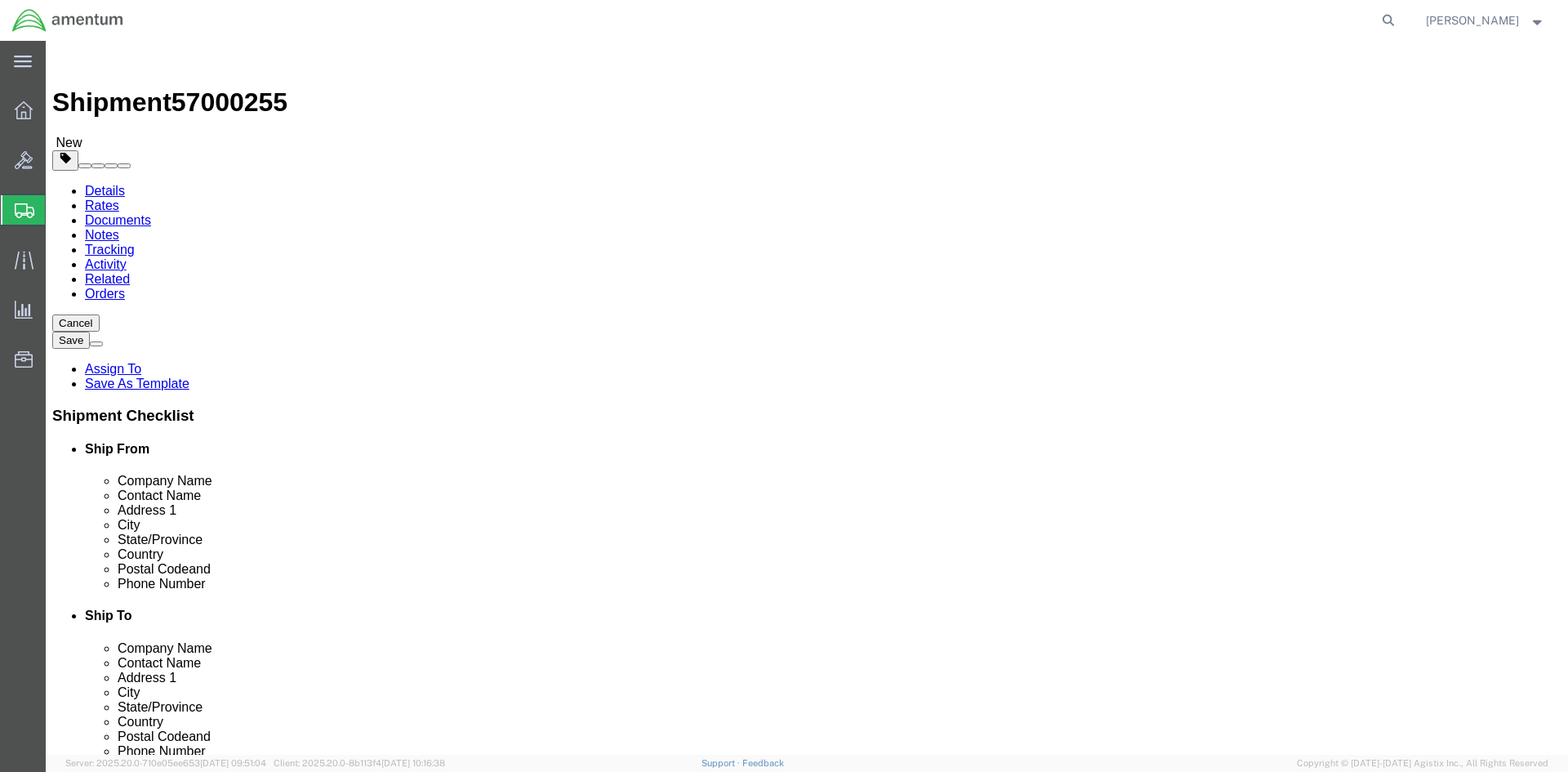
click link "Shipment Information"
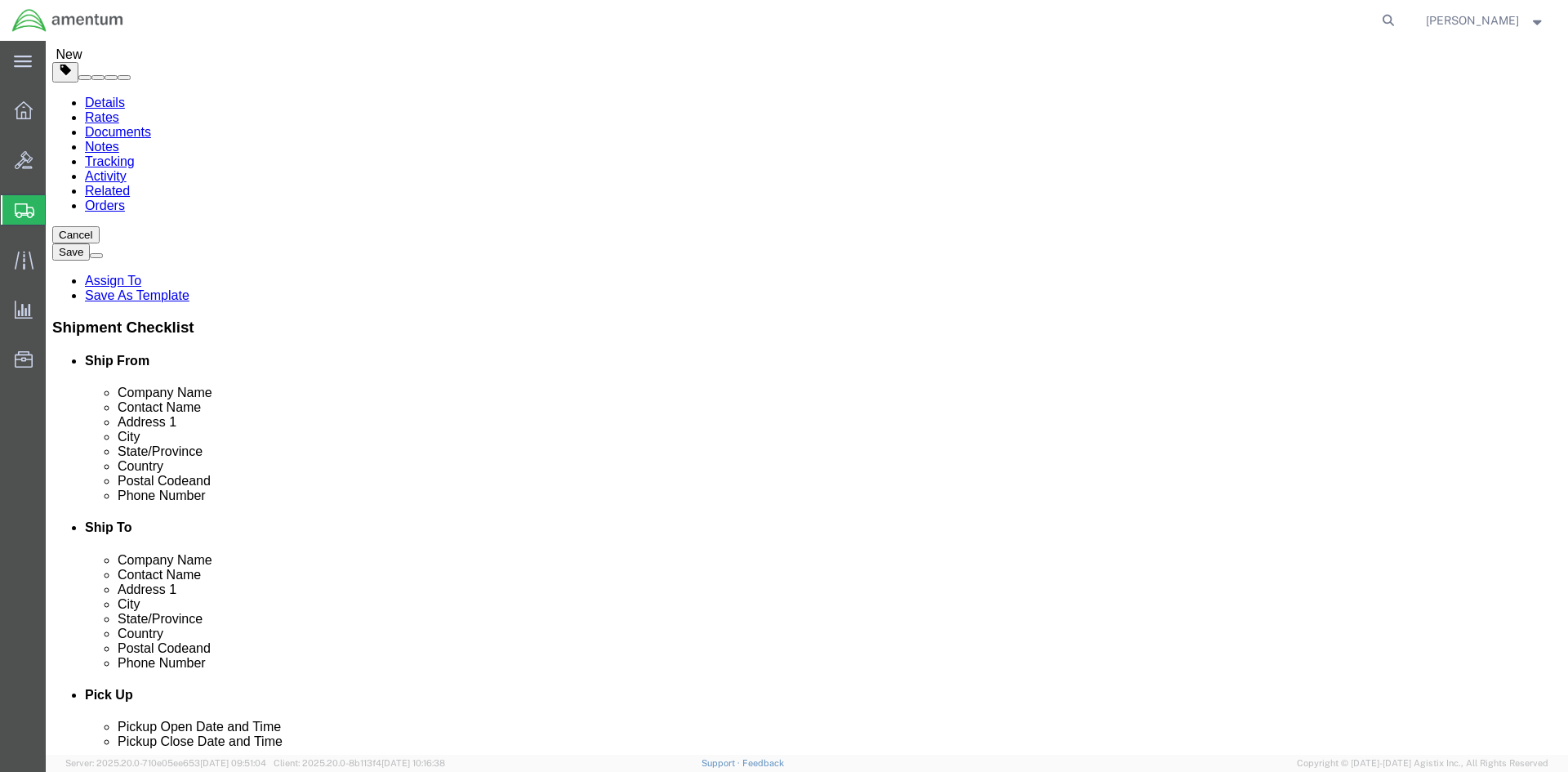
scroll to position [245, 0]
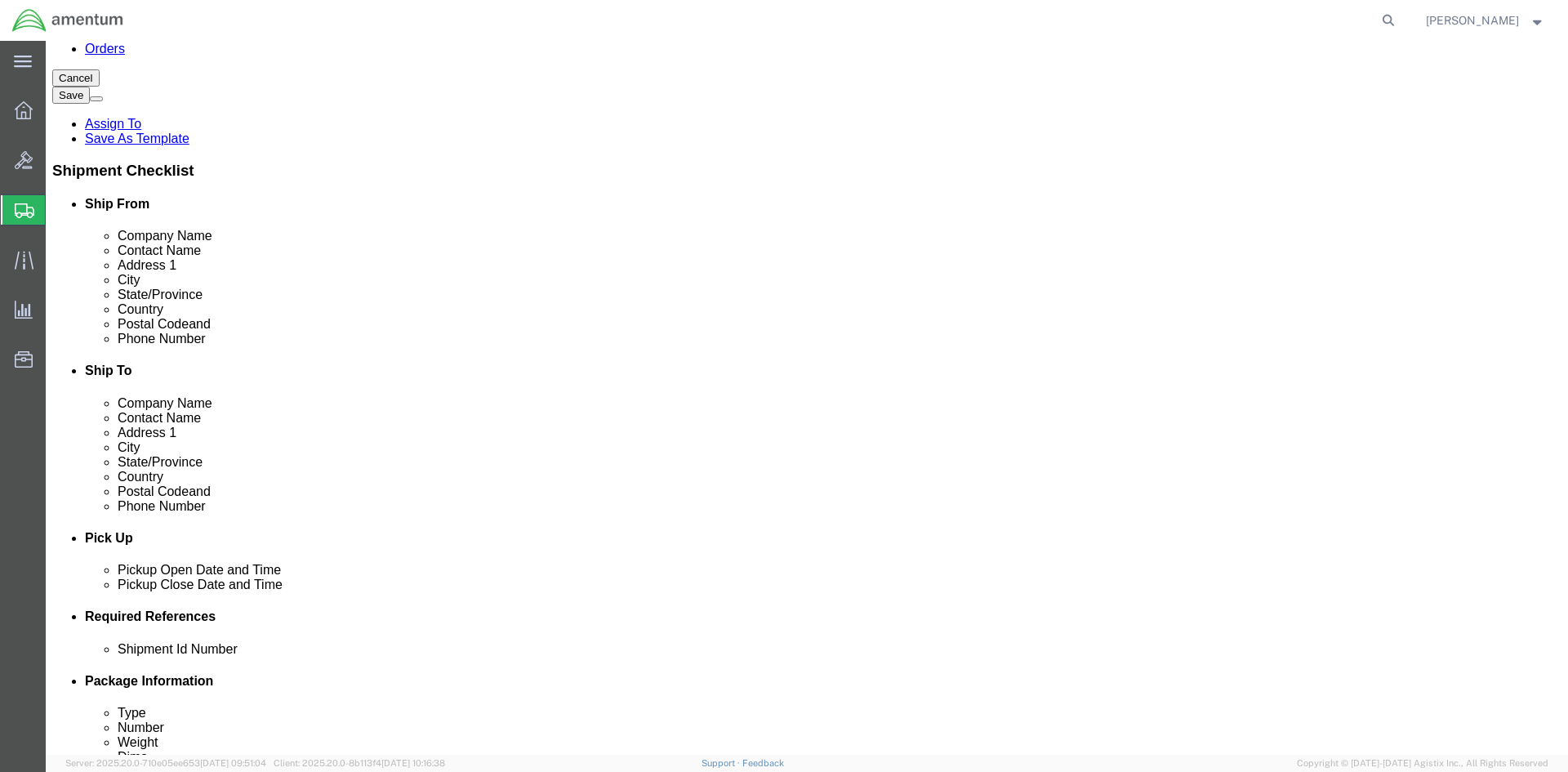
click input "Ship To Location / Phone Number : This field is required."
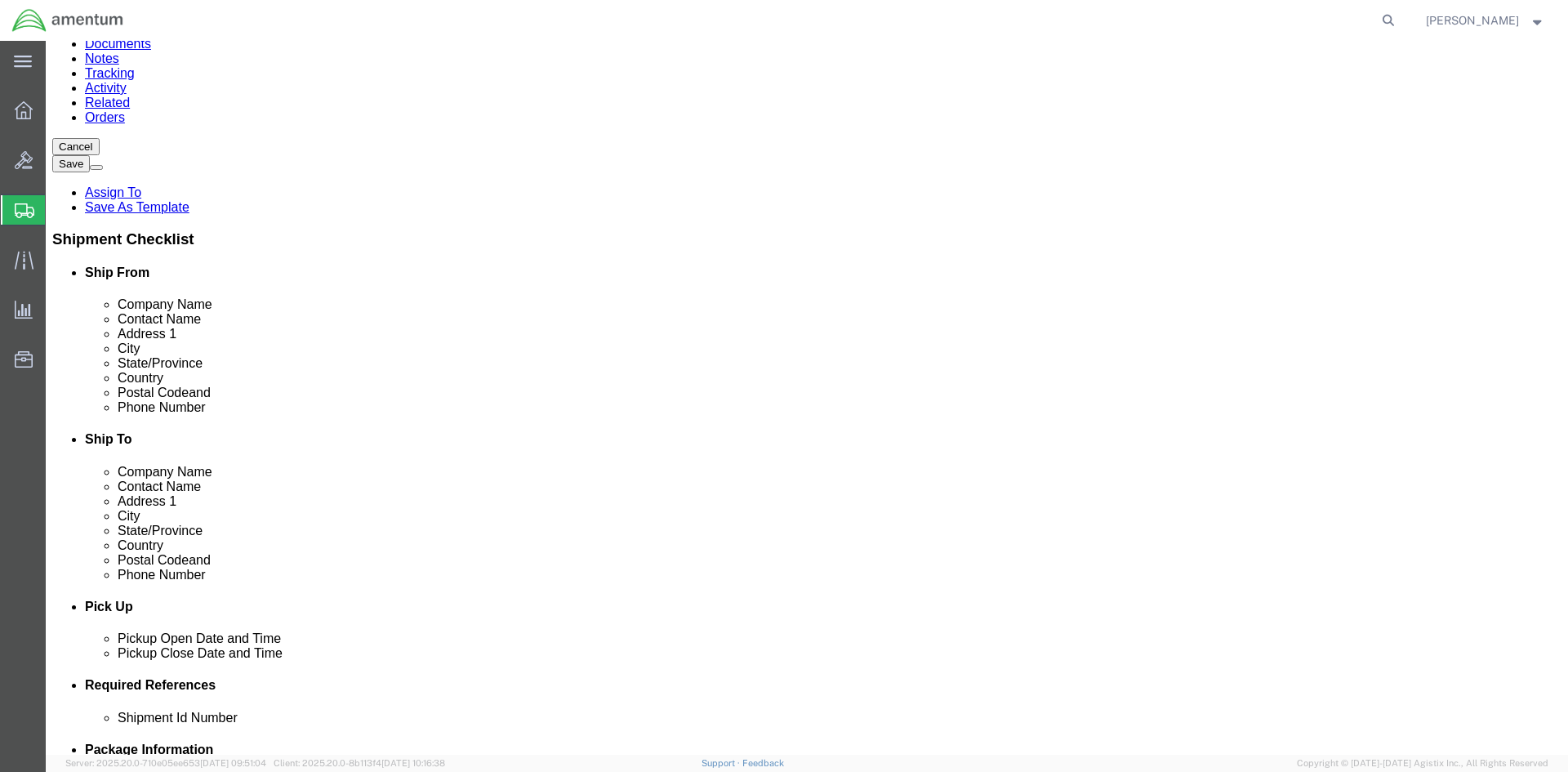
scroll to position [94, 0]
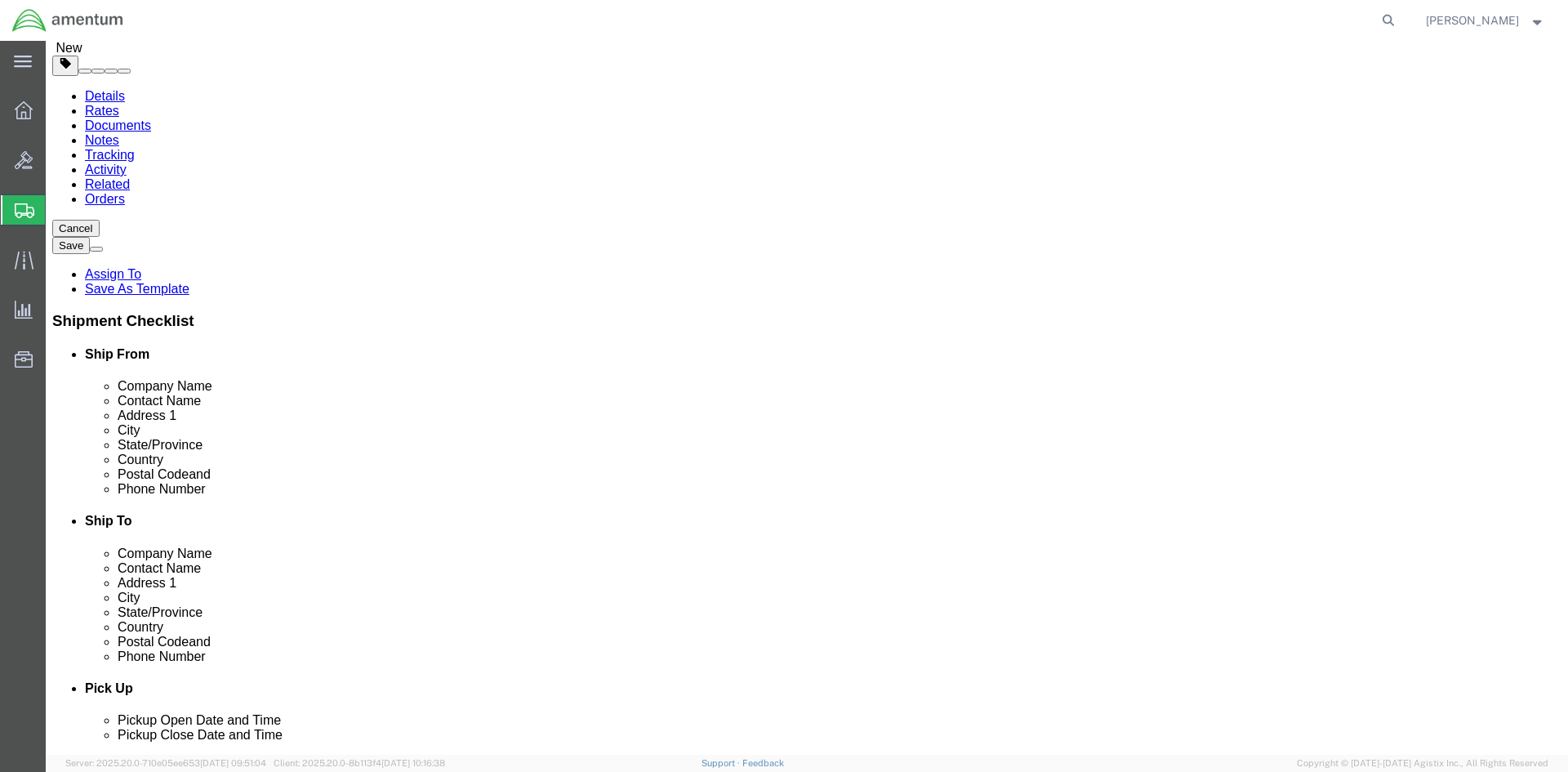
type input "[PHONE_NUMBER]"
click input "text"
type input "[PERSON_NAME][EMAIL_ADDRESS][PERSON_NAME][DOMAIN_NAME]"
click input "checkbox"
checkbox input "false"
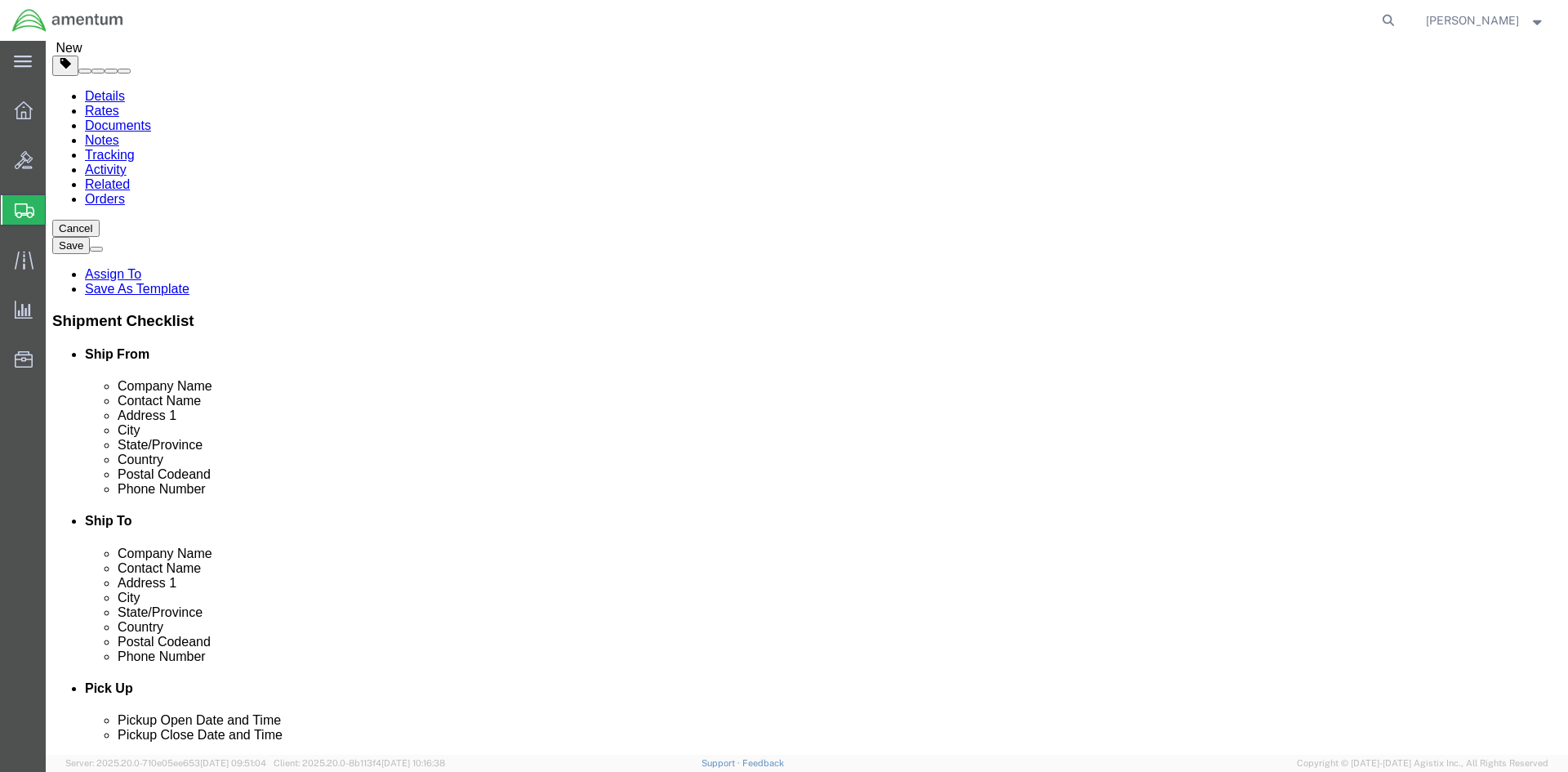
click button "Rate Shipment"
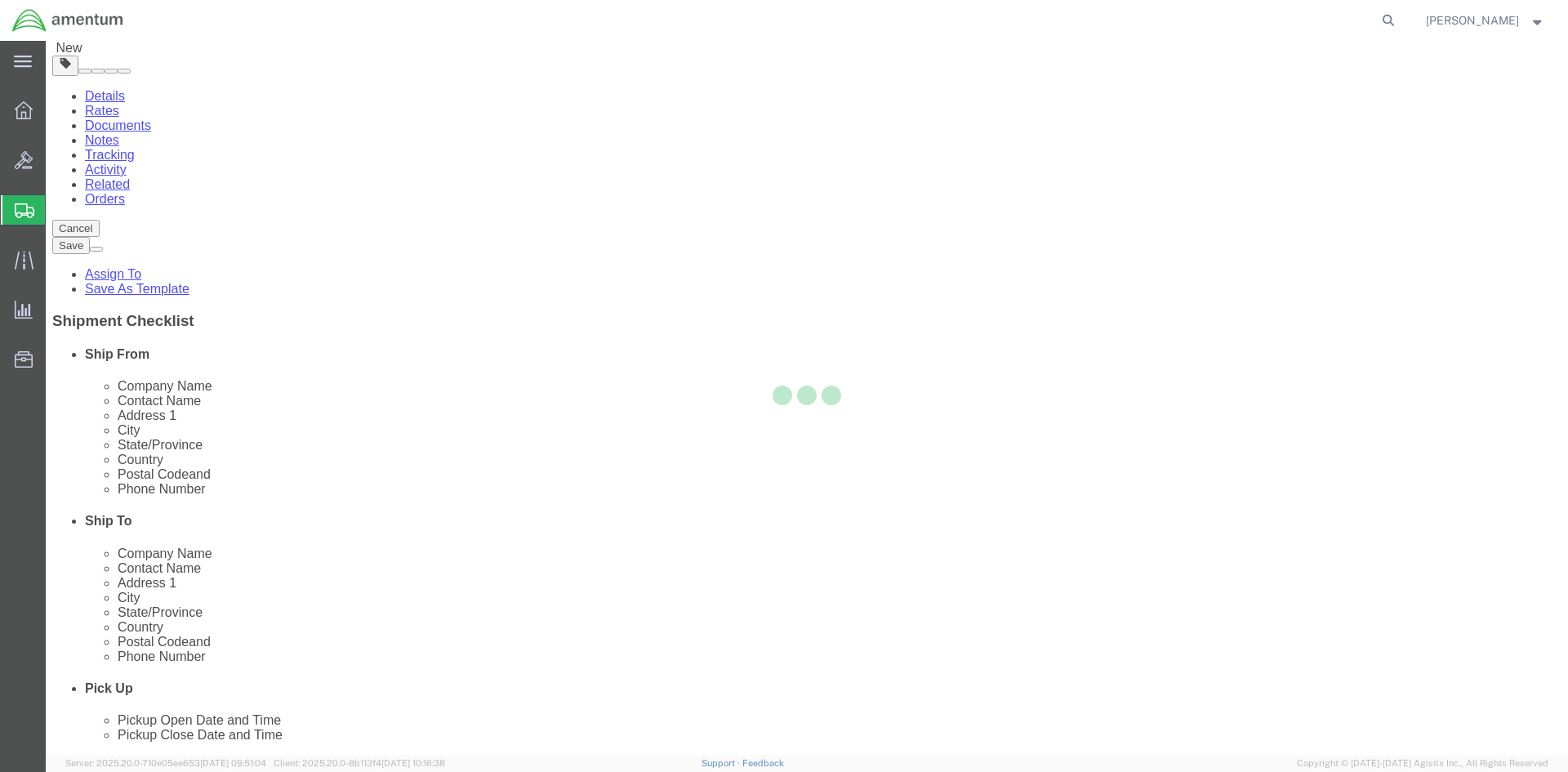
select select "49947"
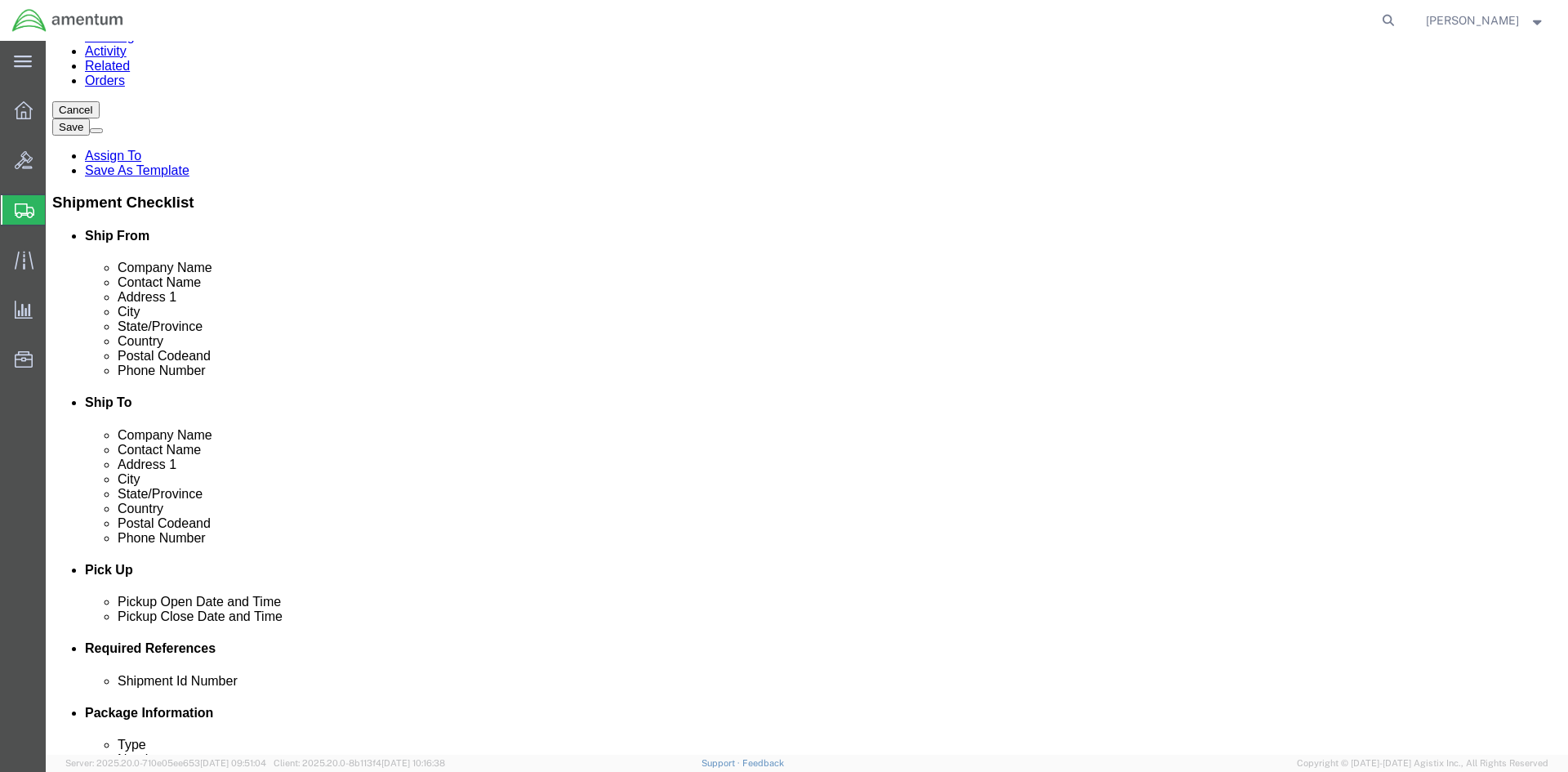
scroll to position [585, 0]
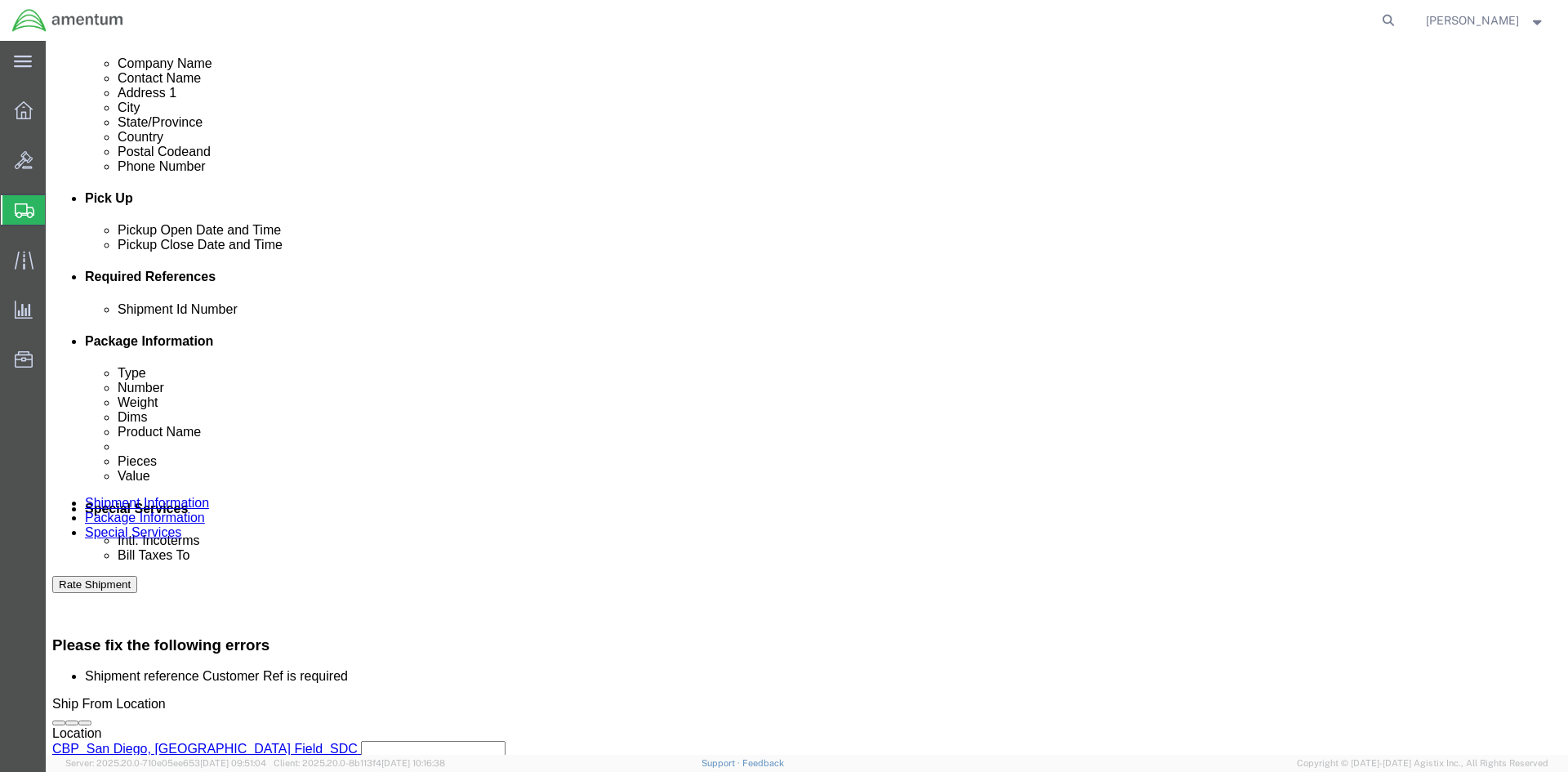
click input "BATCH 503-007387/ MAG SEAL"
click input "text"
paste input "BATCH 503-007387/ MAG SEAL"
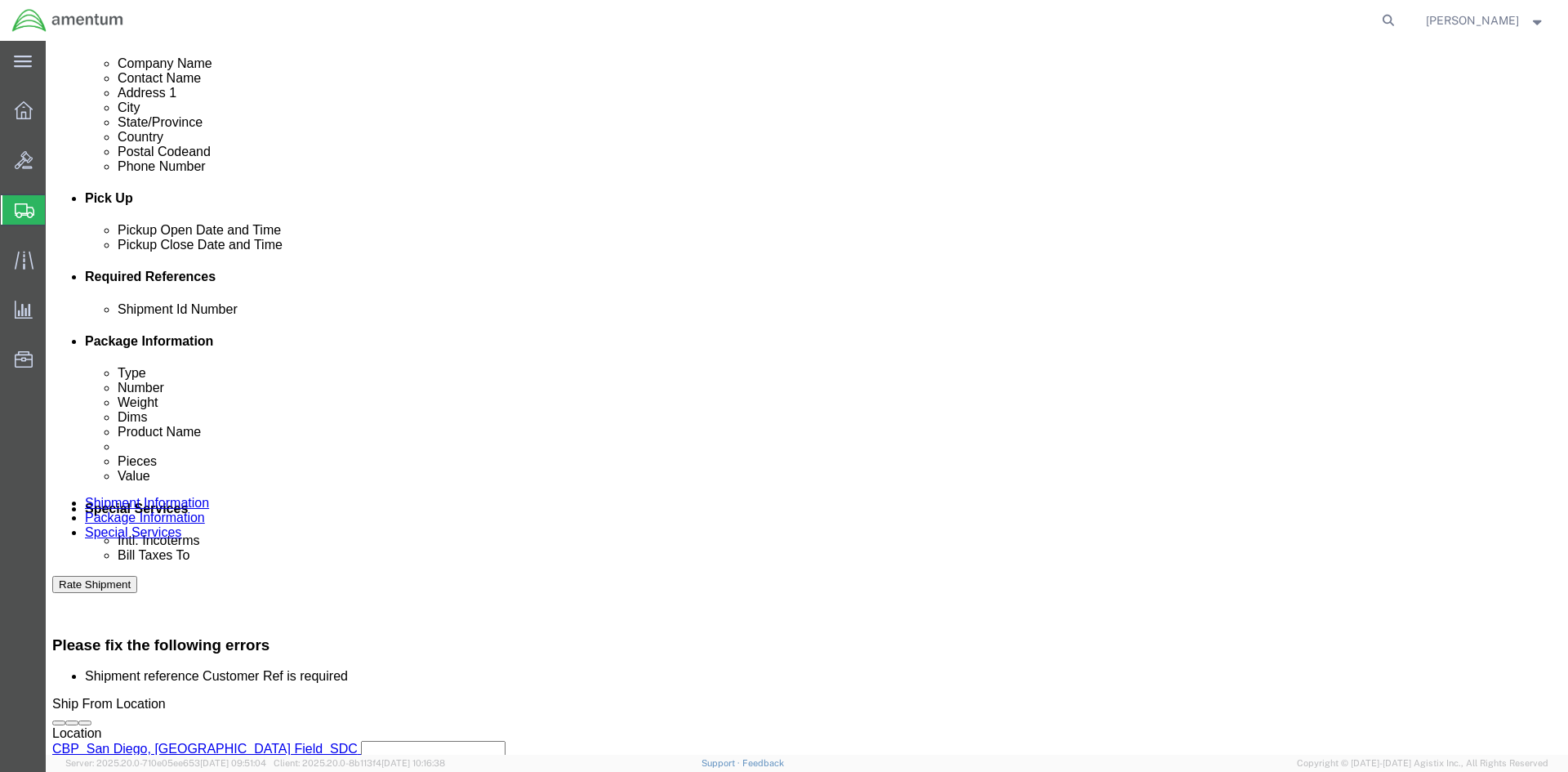
scroll to position [0, 28]
type input "BATCH 503-007387/ MAG SEAL"
click button "Rate Shipment"
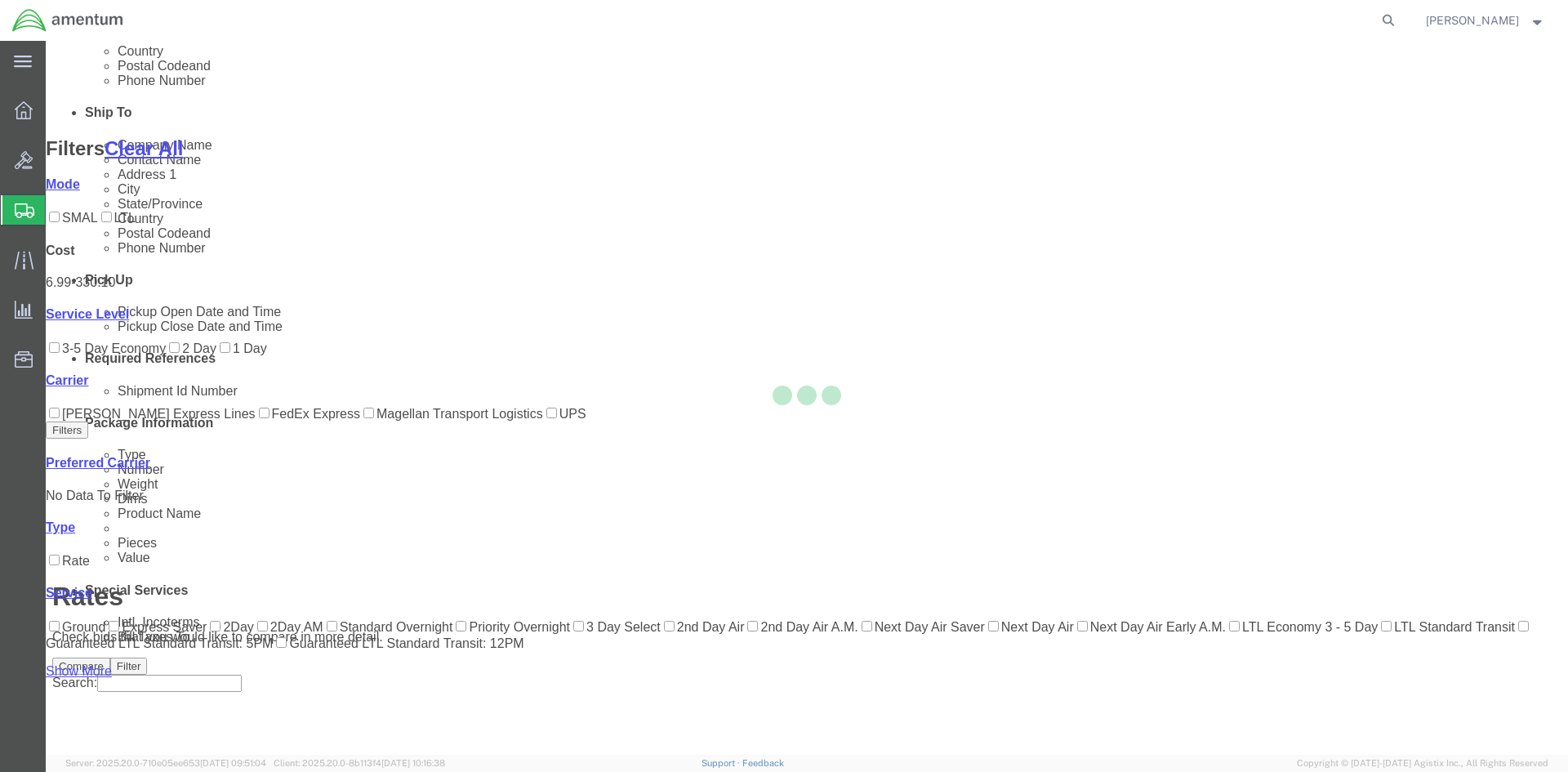
scroll to position [139, 0]
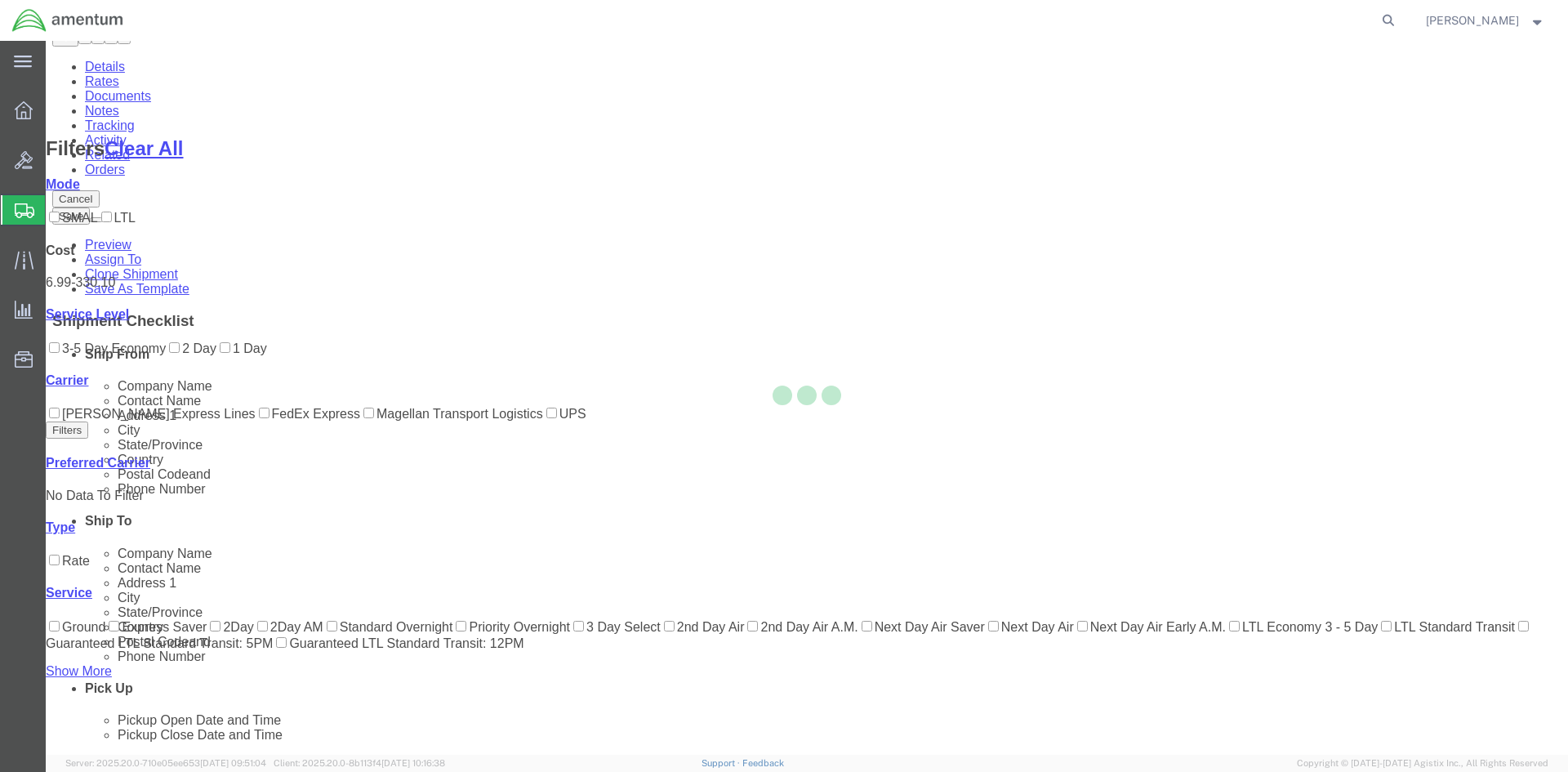
scroll to position [0, 0]
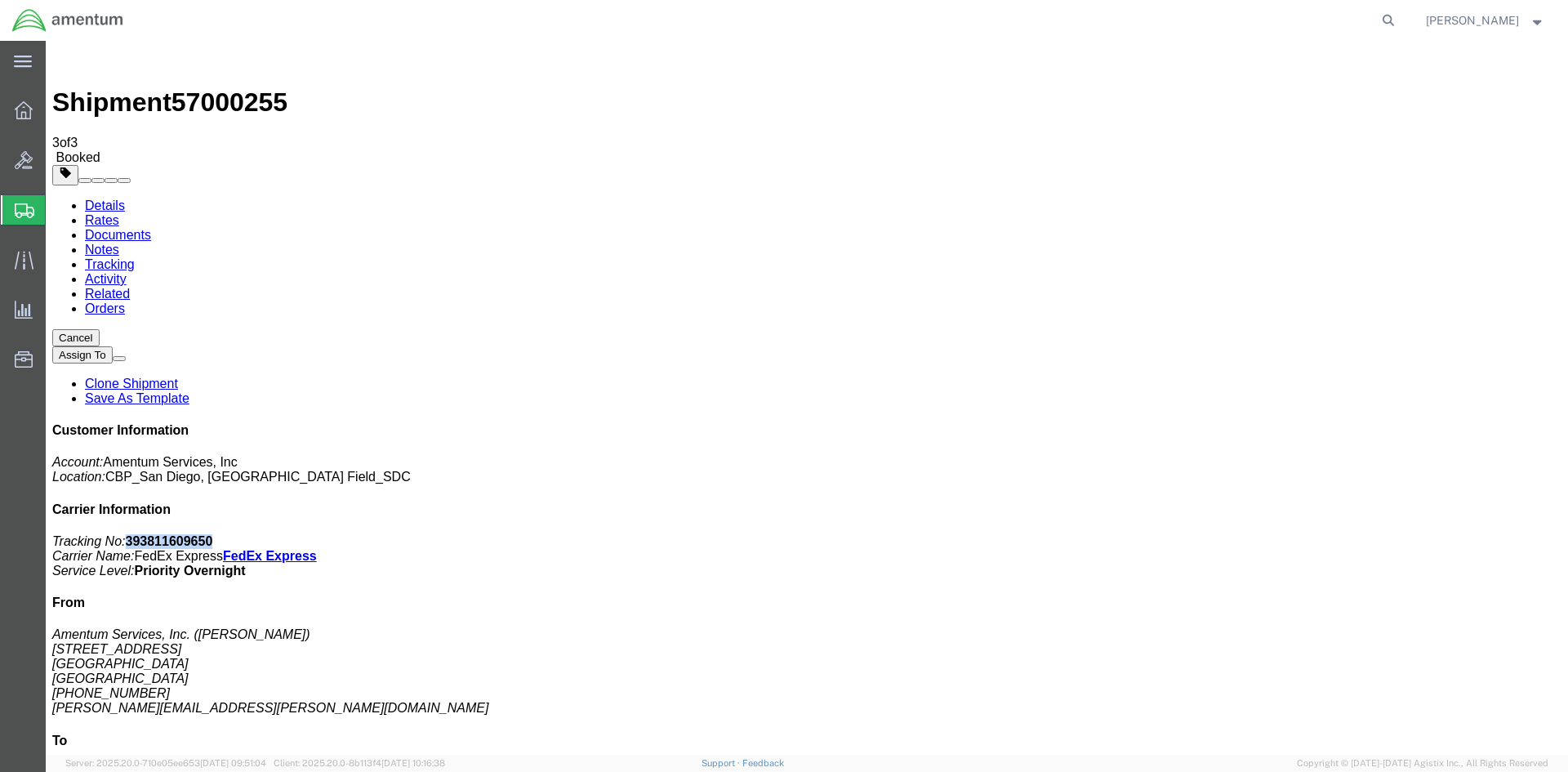
drag, startPoint x: 1428, startPoint y: 251, endPoint x: 1340, endPoint y: 250, distance: 88.0
click at [1340, 534] on p "Tracking No: 393811609650 Carrier Name: FedEx Express FedEx Express Service Lev…" at bounding box center [807, 556] width 1510 height 44
copy b "393811609650"
drag, startPoint x: 270, startPoint y: 58, endPoint x: 180, endPoint y: 64, distance: 90.2
click at [180, 64] on div "Shipment 57000255 3 of 3 Booked" at bounding box center [807, 106] width 1510 height 118
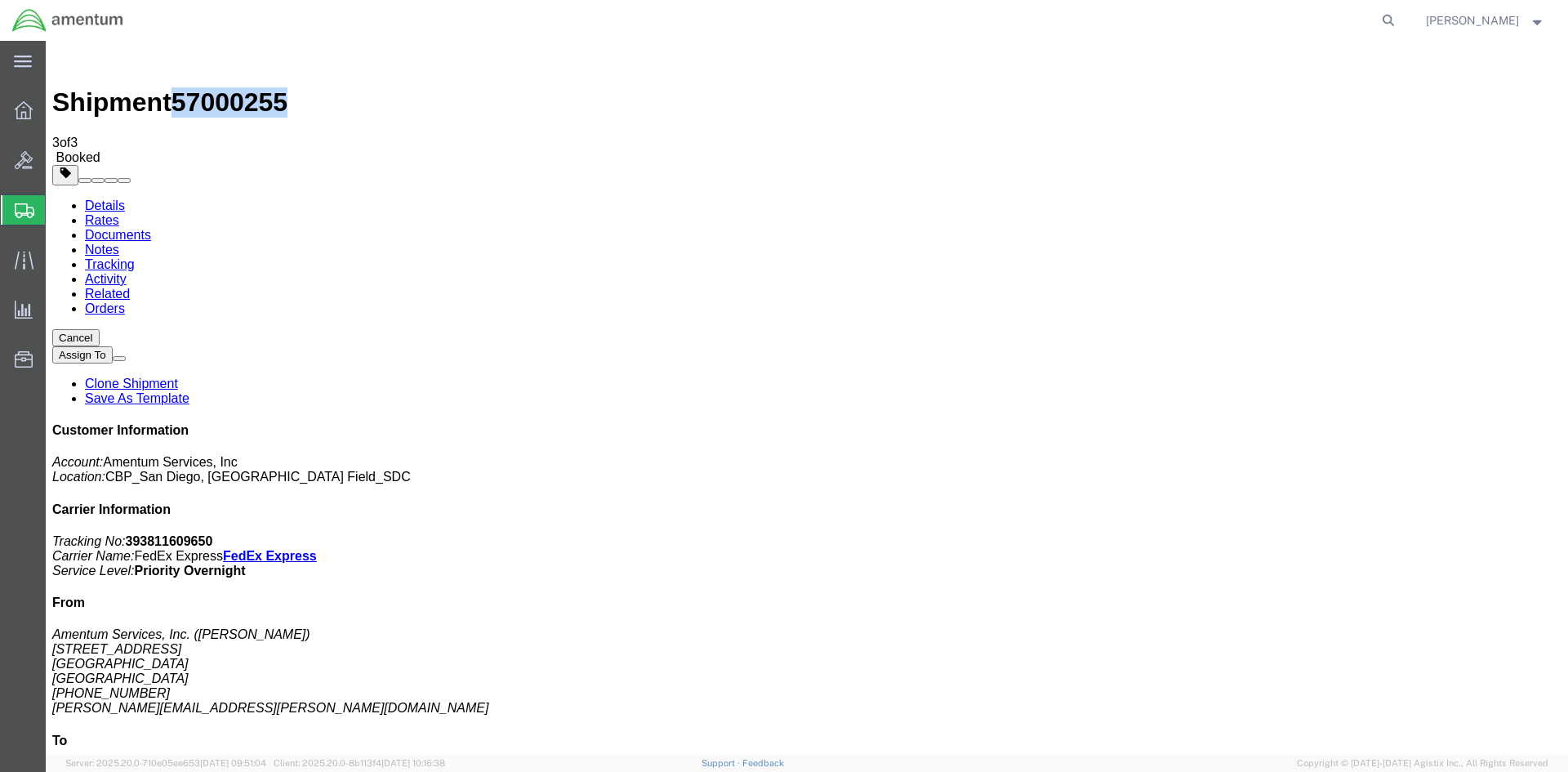
copy span "57000255"
click at [1388, 17] on form at bounding box center [1389, 20] width 26 height 41
click at [1390, 18] on icon at bounding box center [1388, 20] width 23 height 23
click at [1378, 18] on input "search" at bounding box center [1129, 20] width 497 height 39
paste input "57000255"
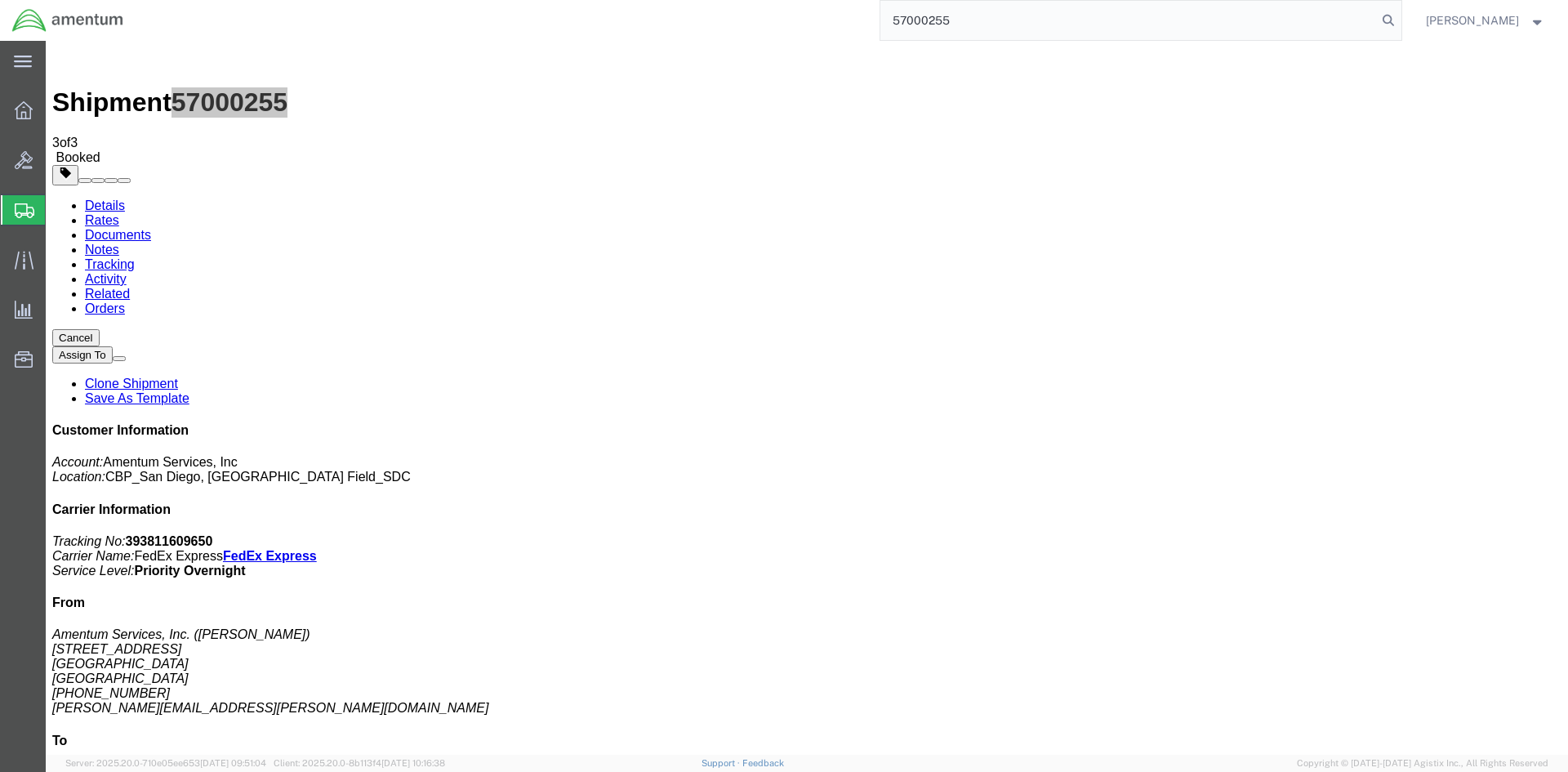
type input "57000255"
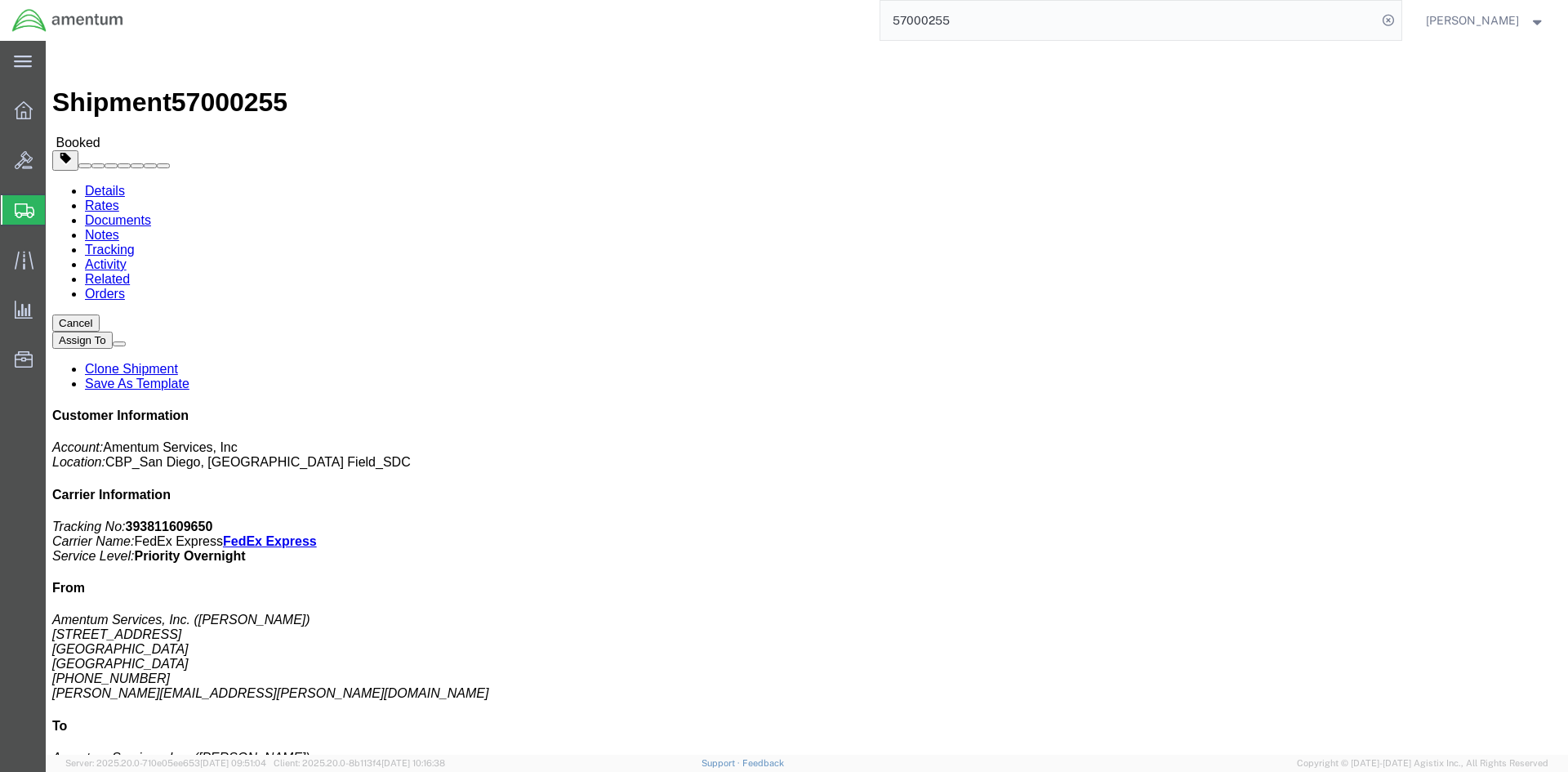
click button "button"
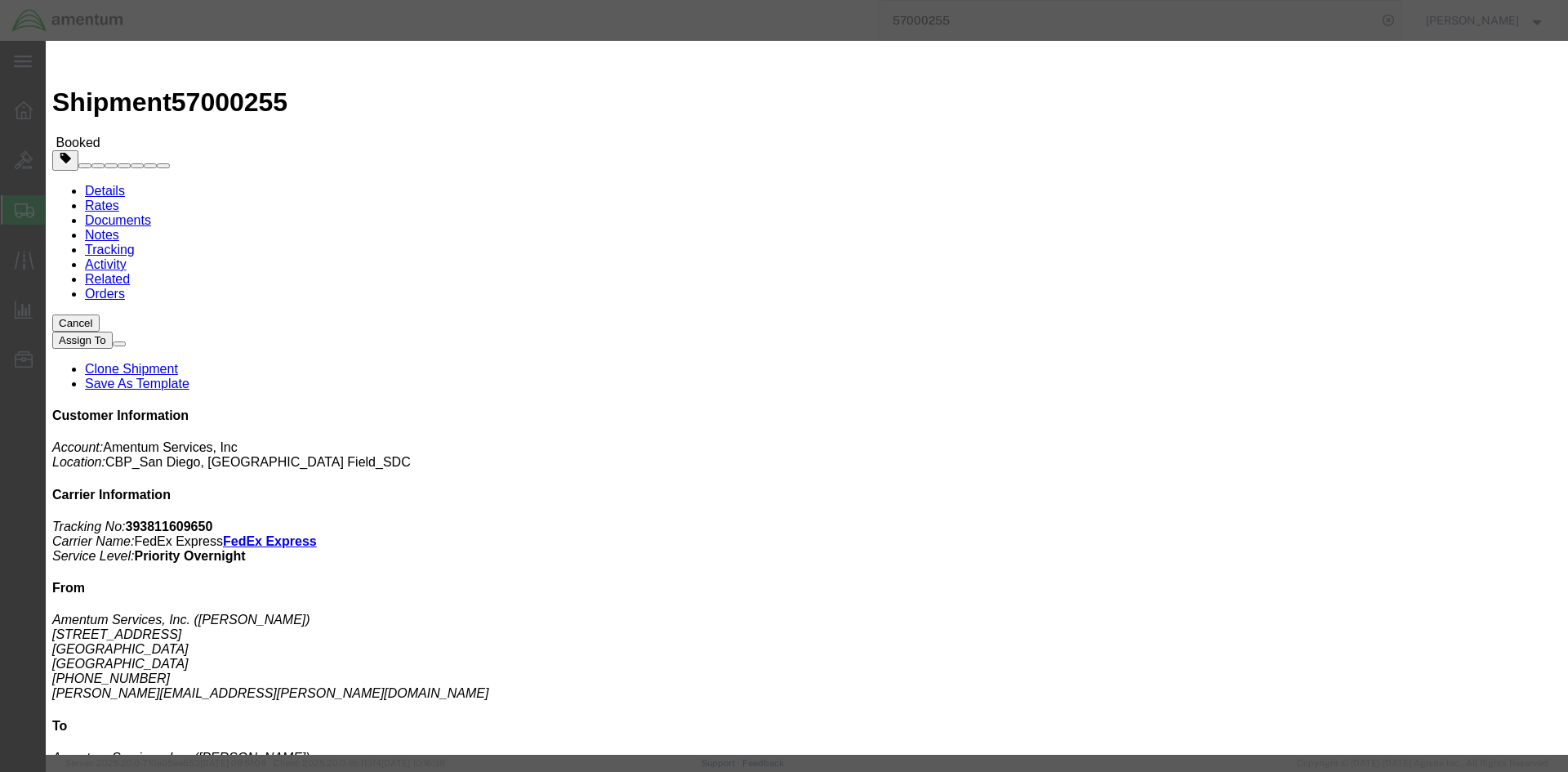
click div "[DATE] 2:00 PM"
click button "Apply"
drag, startPoint x: 647, startPoint y: 146, endPoint x: 651, endPoint y: 169, distance: 23.3
click div "[DATE] 3:00 PM"
type input "4:00 PM"
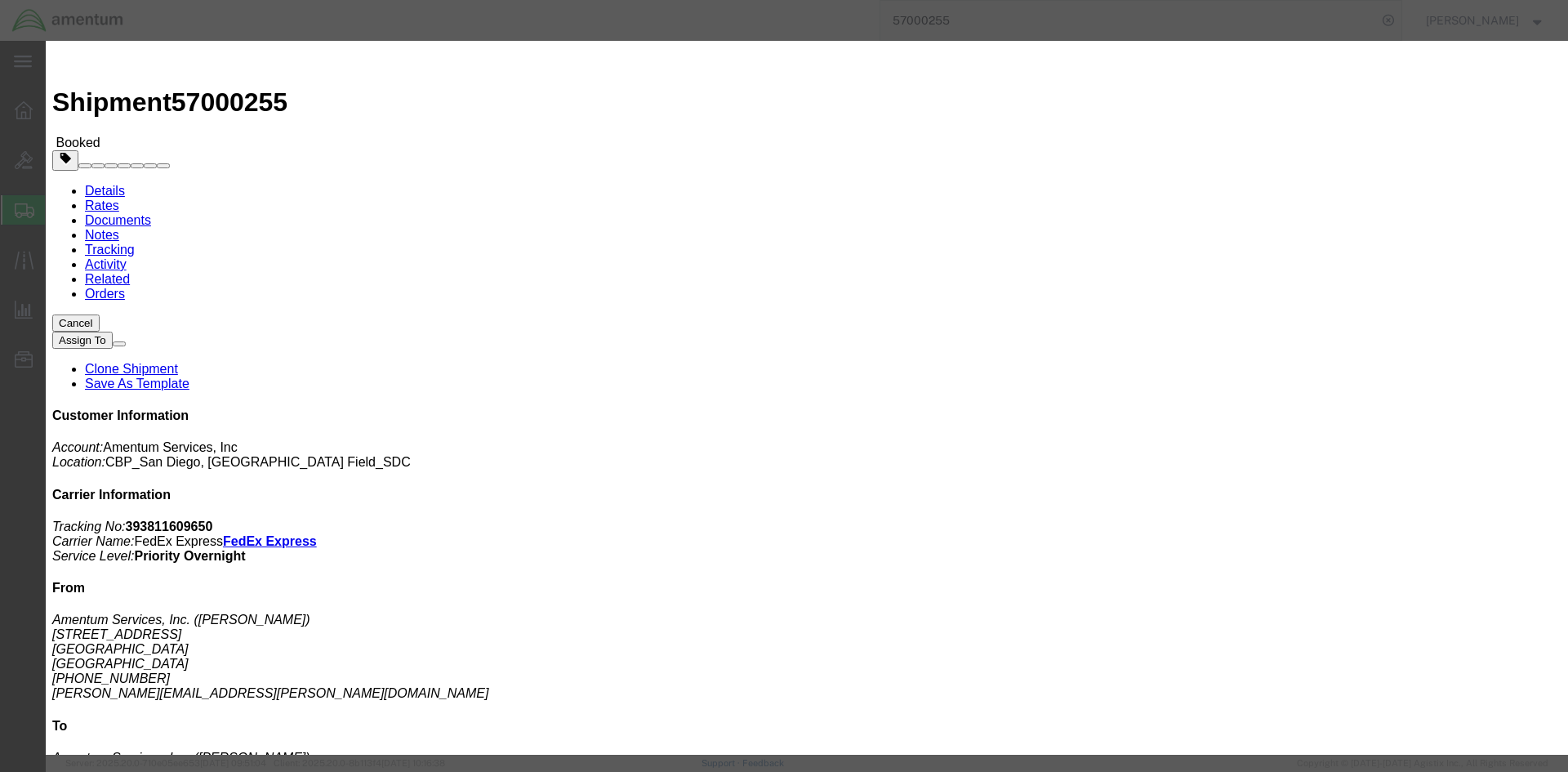
click button "Apply"
click button "Save"
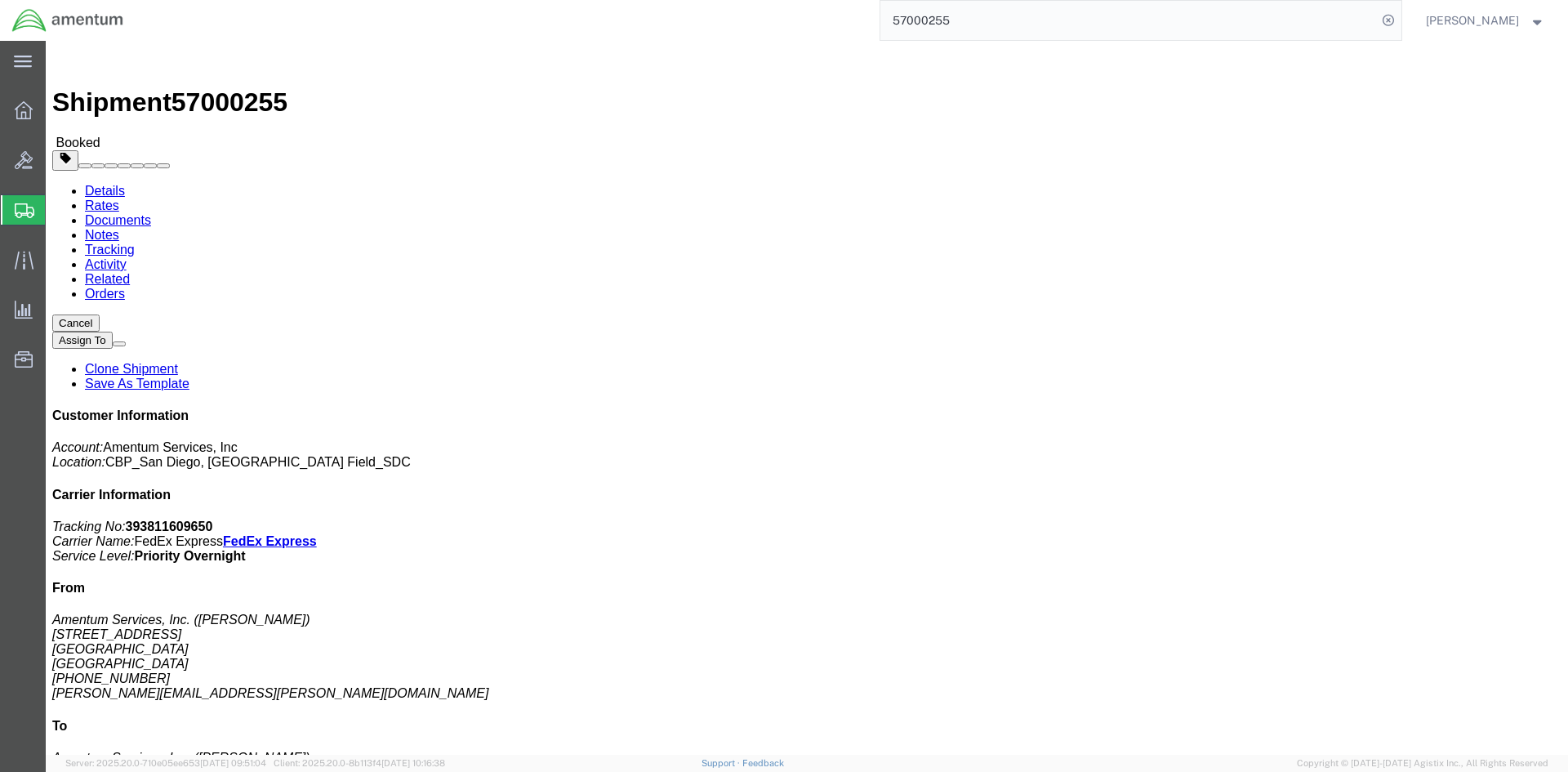
click div "Close"
click button "Close"
click link "Schedule pickup request"
